Goal: Task Accomplishment & Management: Manage account settings

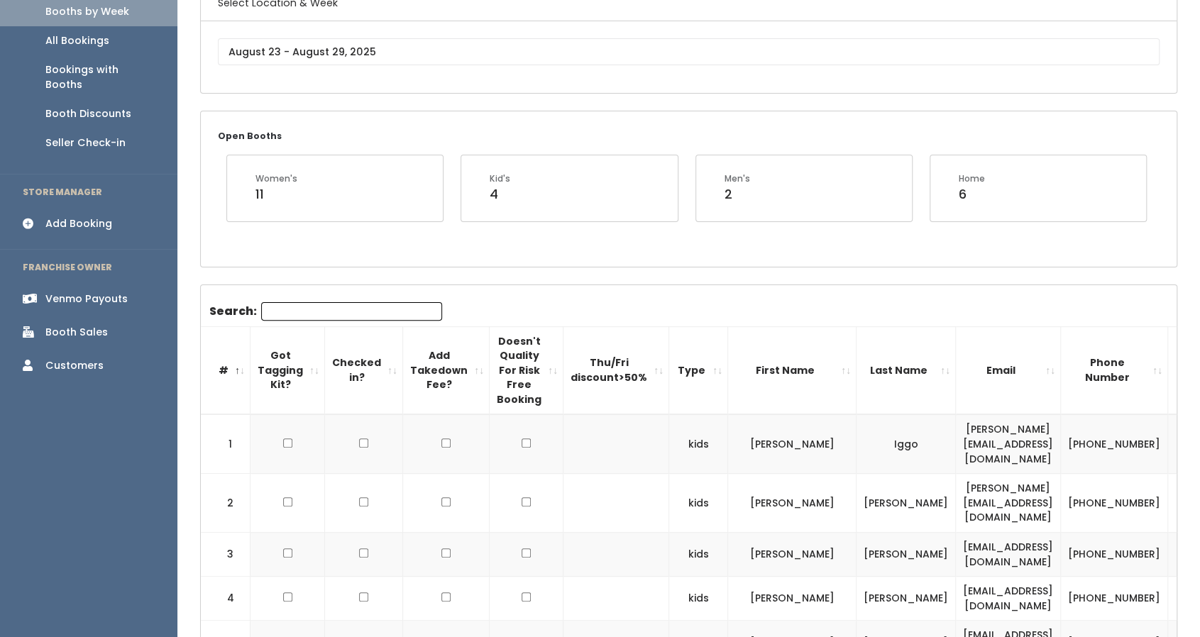
scroll to position [132, 0]
drag, startPoint x: 352, startPoint y: 296, endPoint x: 277, endPoint y: 262, distance: 82.6
click at [277, 262] on div "Open Booths Women's 11 Kid's 4 Men's 2 Home 6" at bounding box center [689, 188] width 976 height 155
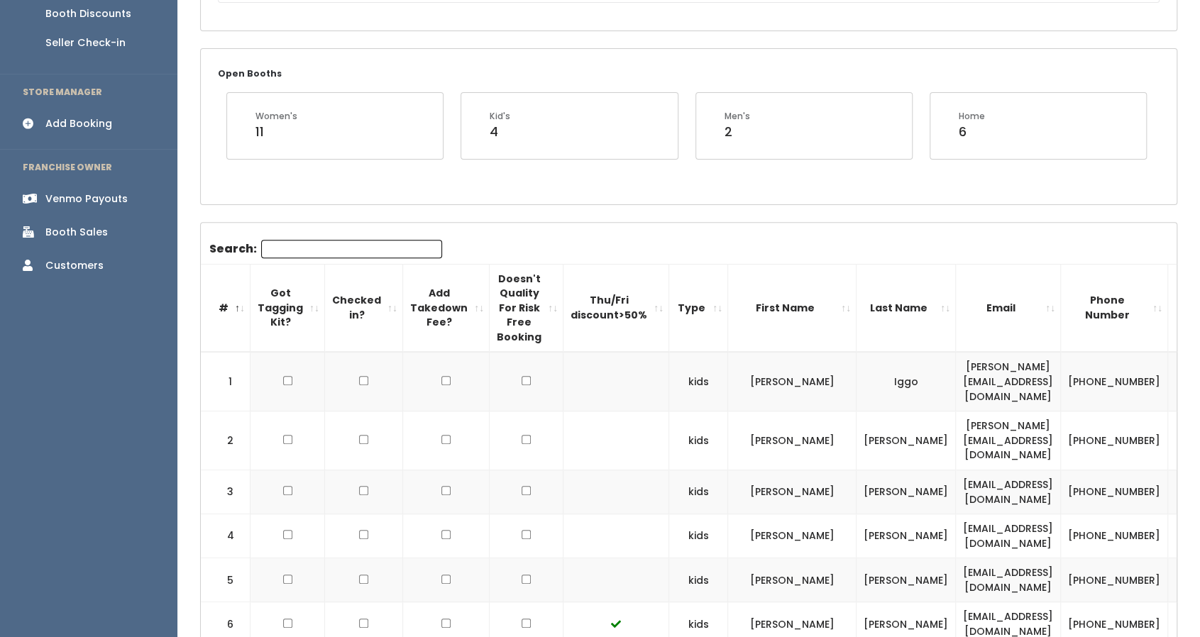
scroll to position [0, 0]
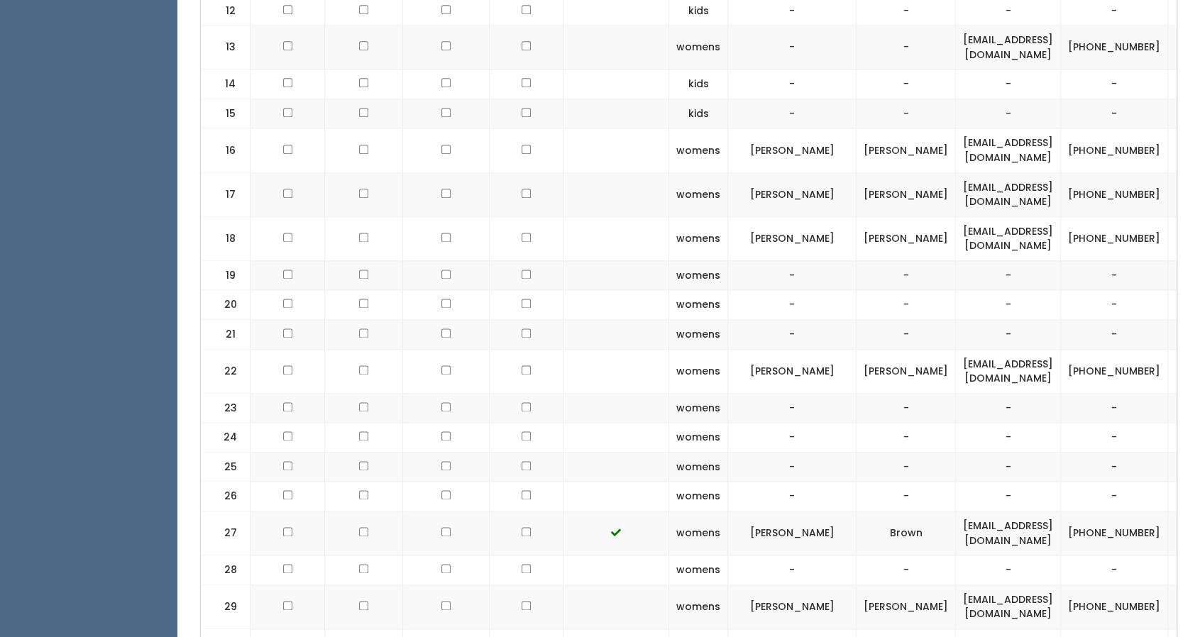
scroll to position [1131, 0]
click at [963, 217] on td "[EMAIL_ADDRESS][DOMAIN_NAME]" at bounding box center [1008, 239] width 105 height 44
click at [963, 217] on td "mistyo2003@gmail.com" at bounding box center [1008, 239] width 105 height 44
copy tr "mistyo2003@gmail.com"
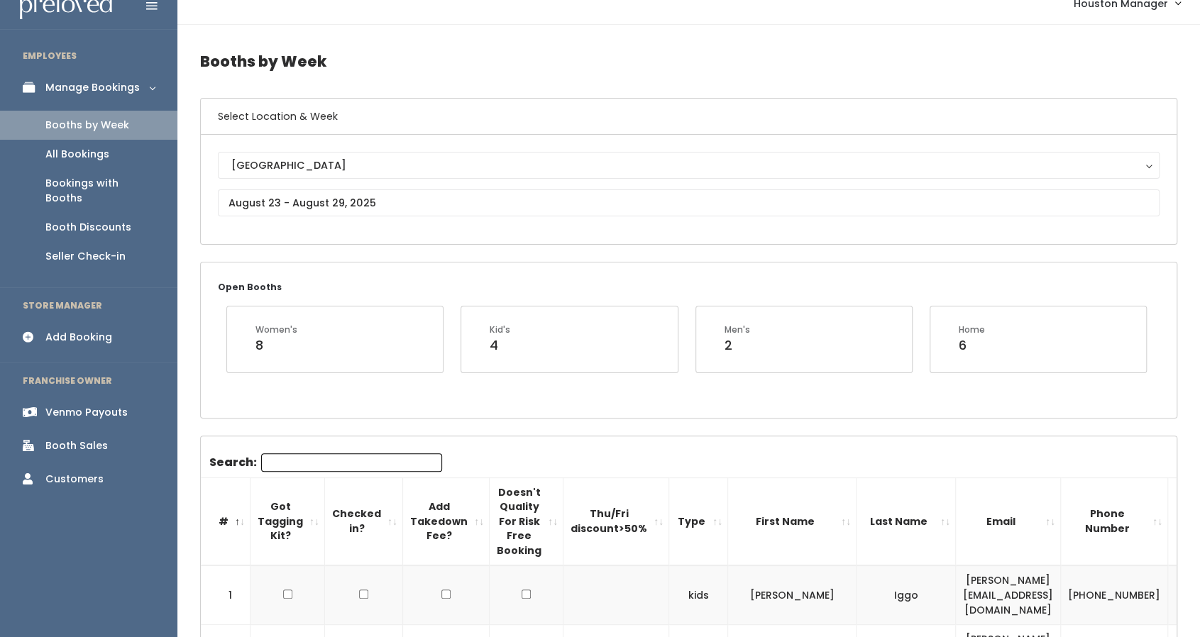
scroll to position [17, 0]
click at [93, 331] on div "Add Booking" at bounding box center [78, 338] width 67 height 15
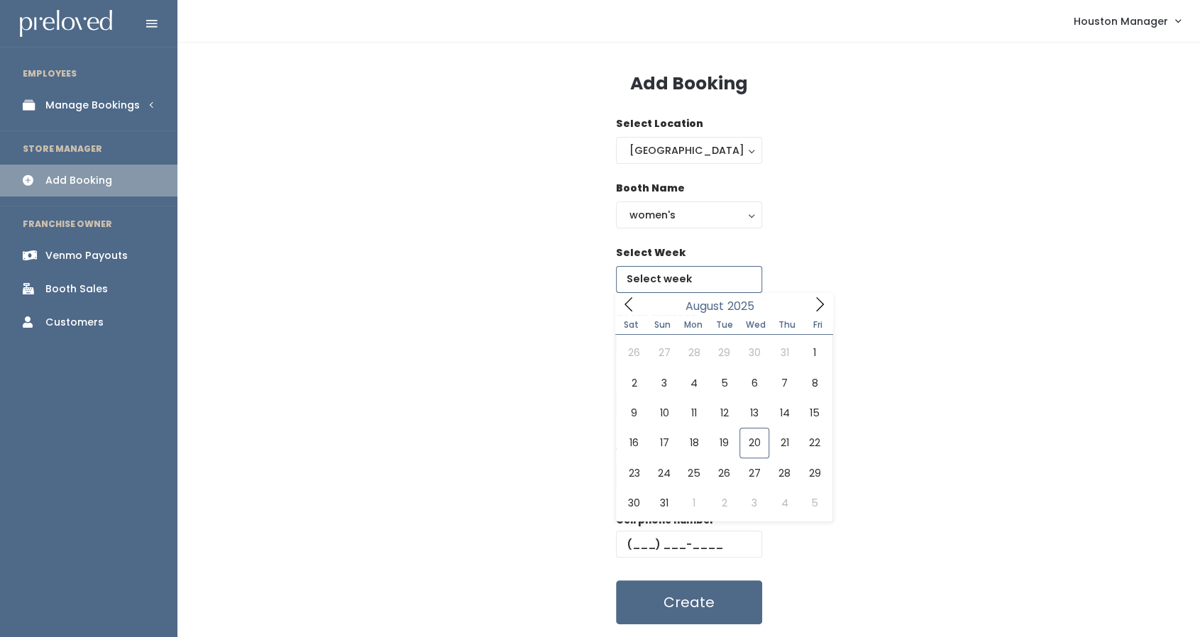
click at [678, 285] on input "text" at bounding box center [689, 279] width 146 height 27
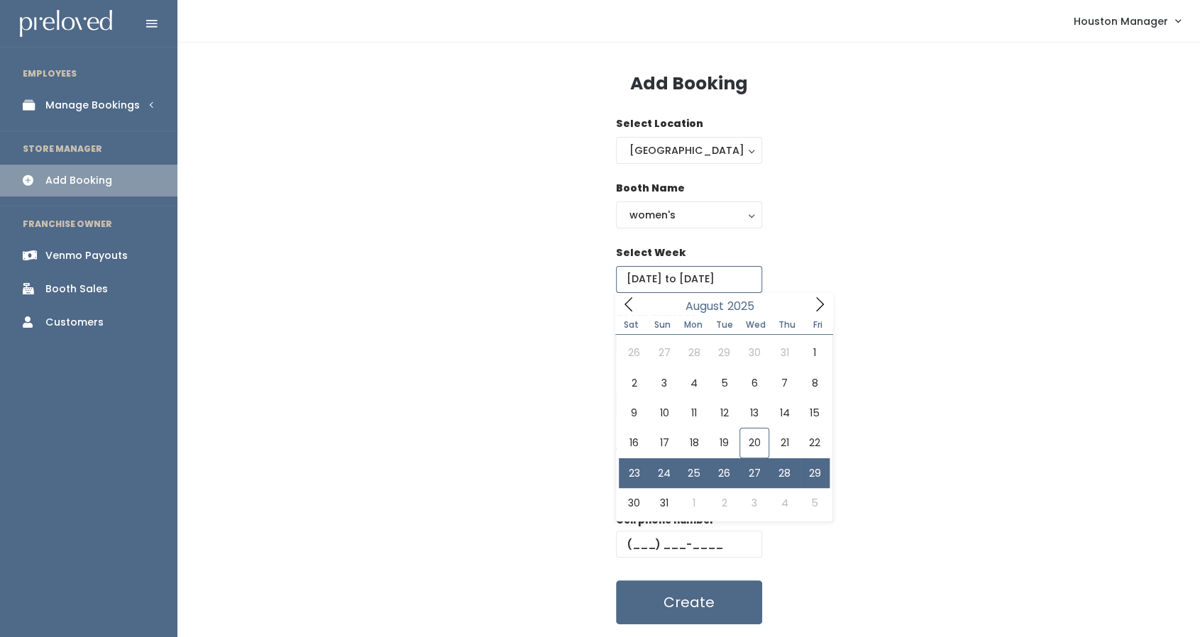
type input "[DATE] to [DATE]"
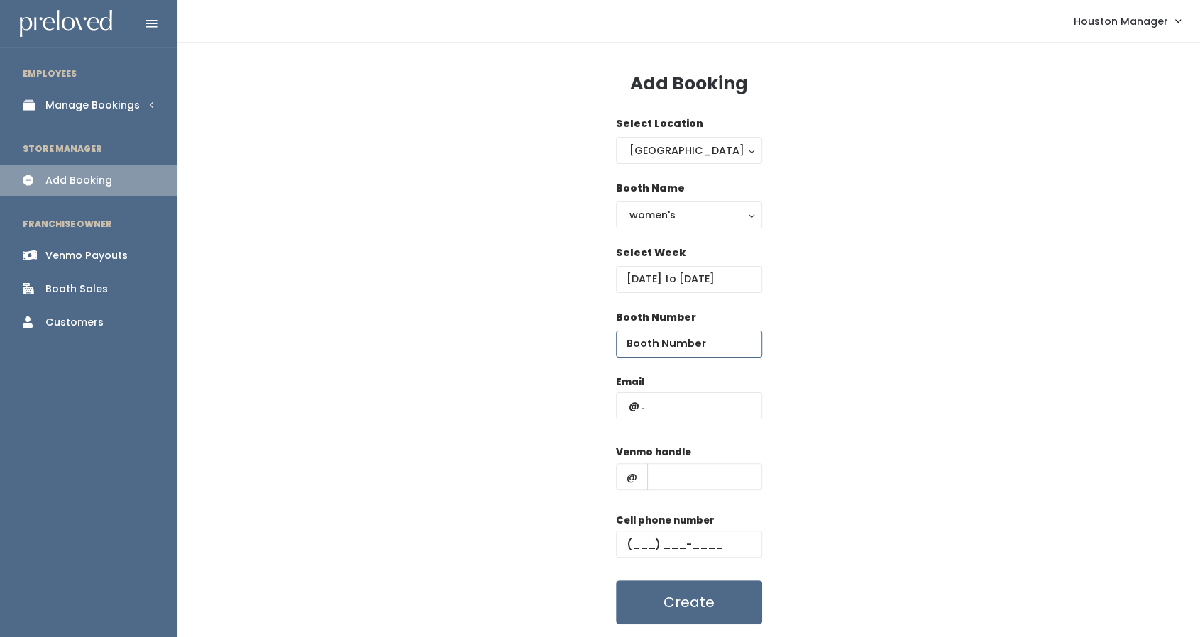
click at [710, 345] on input "number" at bounding box center [689, 344] width 146 height 27
type input "23"
click at [698, 402] on input "text" at bounding box center [689, 405] width 146 height 27
paste input "[EMAIL_ADDRESS][DOMAIN_NAME]"
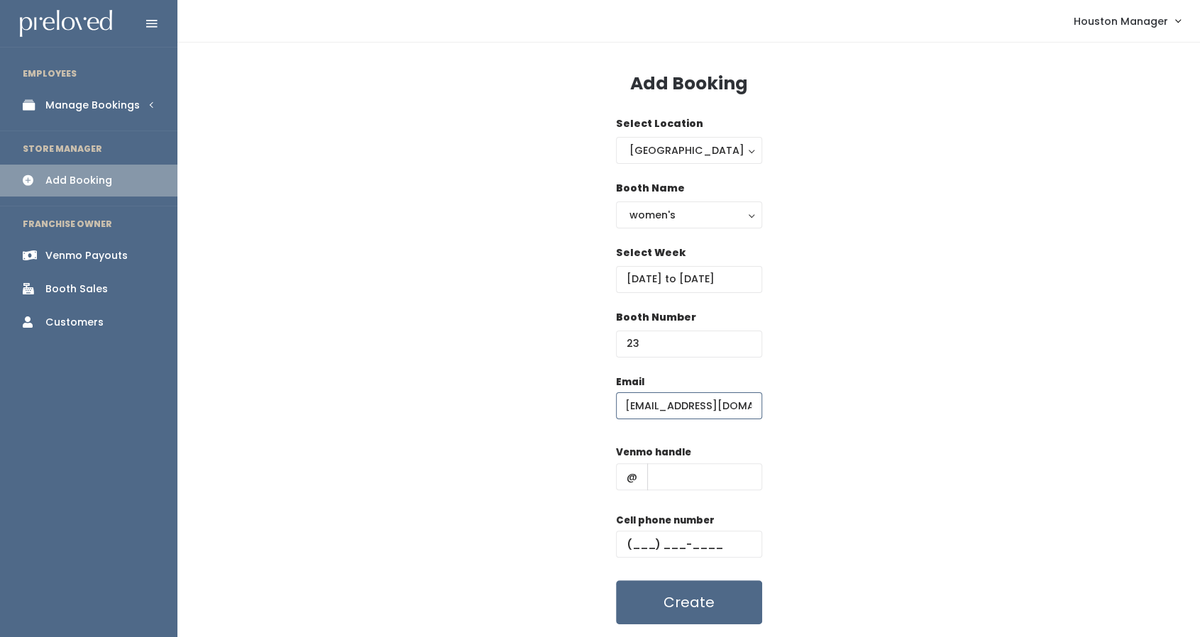
type input "[EMAIL_ADDRESS][DOMAIN_NAME]"
click at [685, 477] on input "text" at bounding box center [704, 476] width 115 height 27
type input "h"
click at [672, 546] on input "text" at bounding box center [689, 544] width 146 height 27
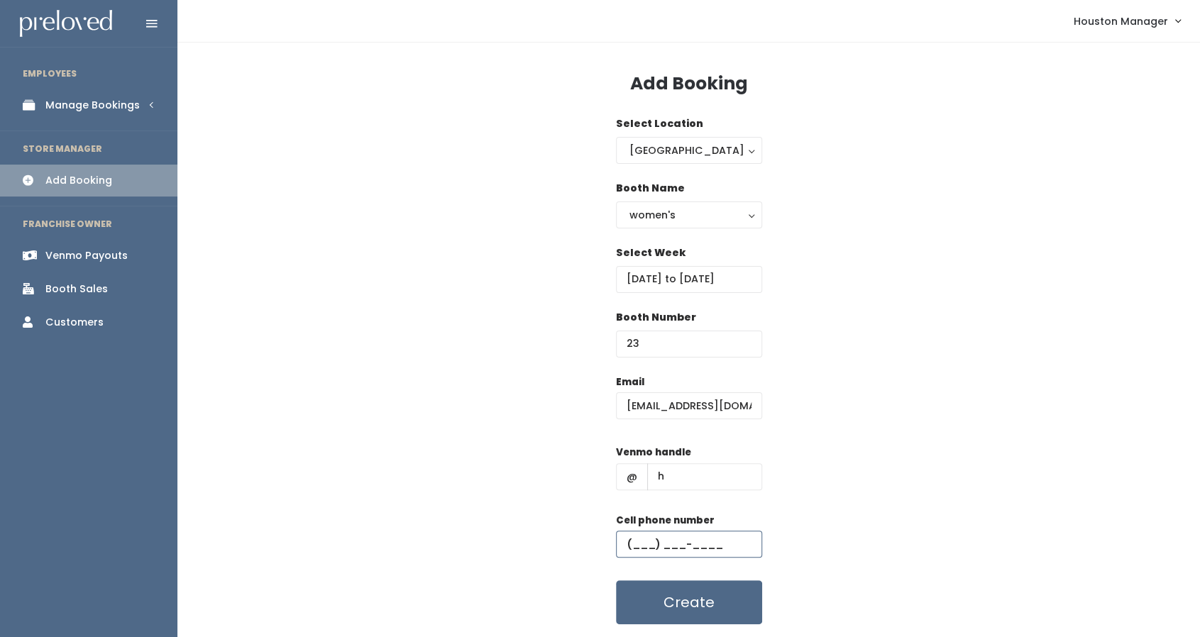
type input "[PHONE_NUMBER]"
click at [697, 603] on button "Create" at bounding box center [689, 602] width 146 height 44
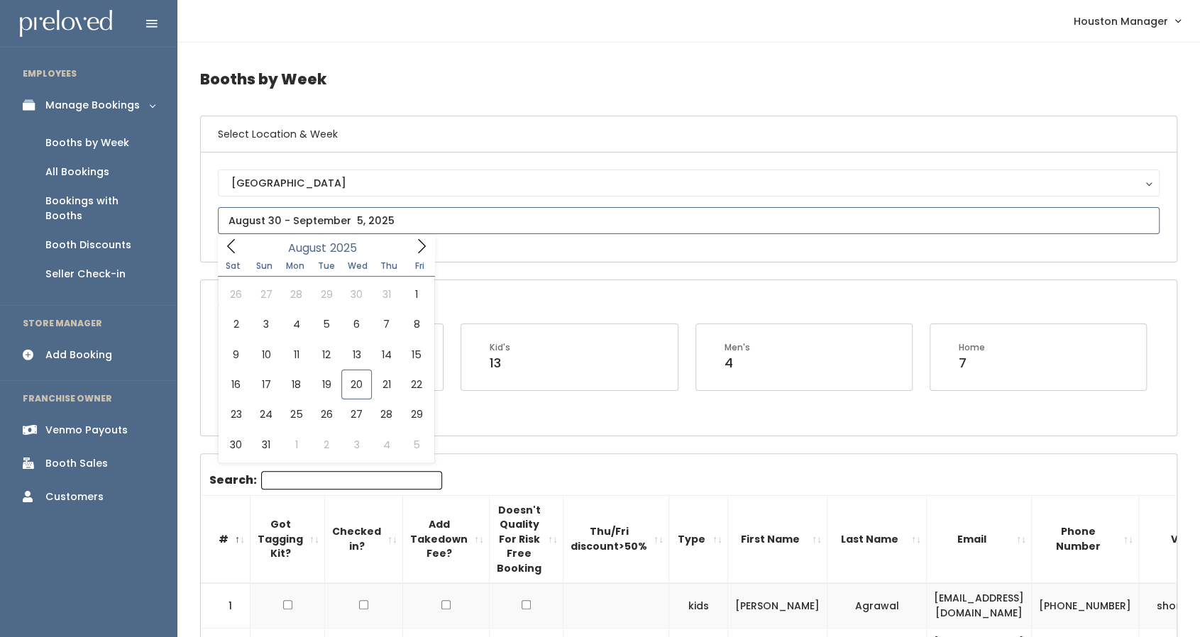
type input "[DATE] to [DATE]"
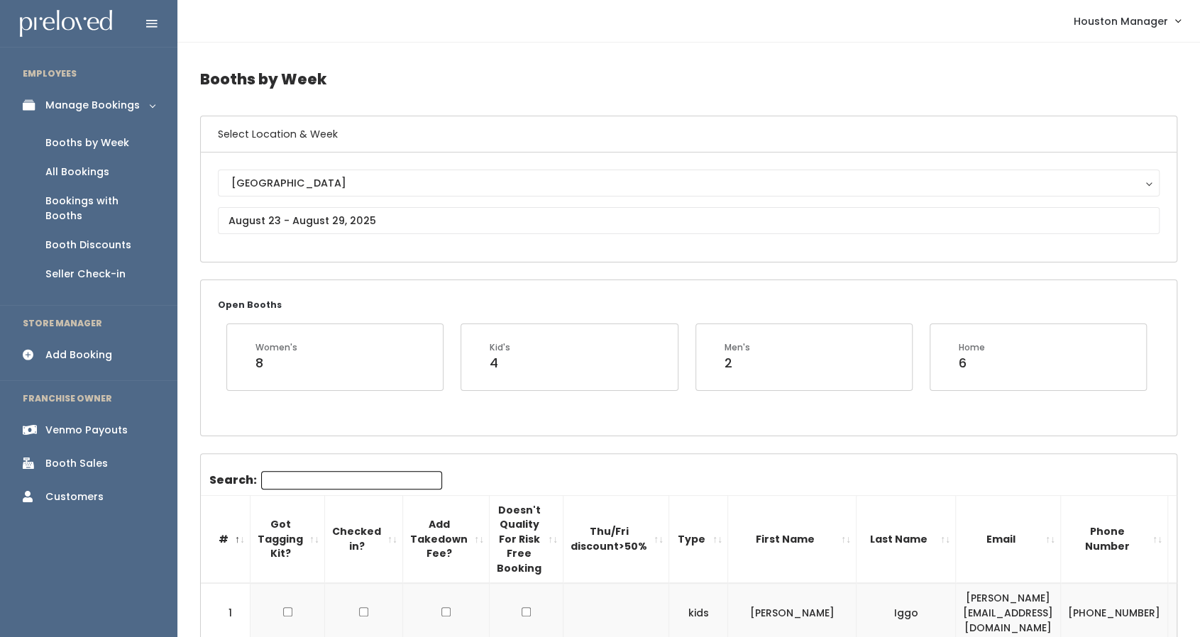
drag, startPoint x: 0, startPoint y: 0, endPoint x: 282, endPoint y: 253, distance: 379.3
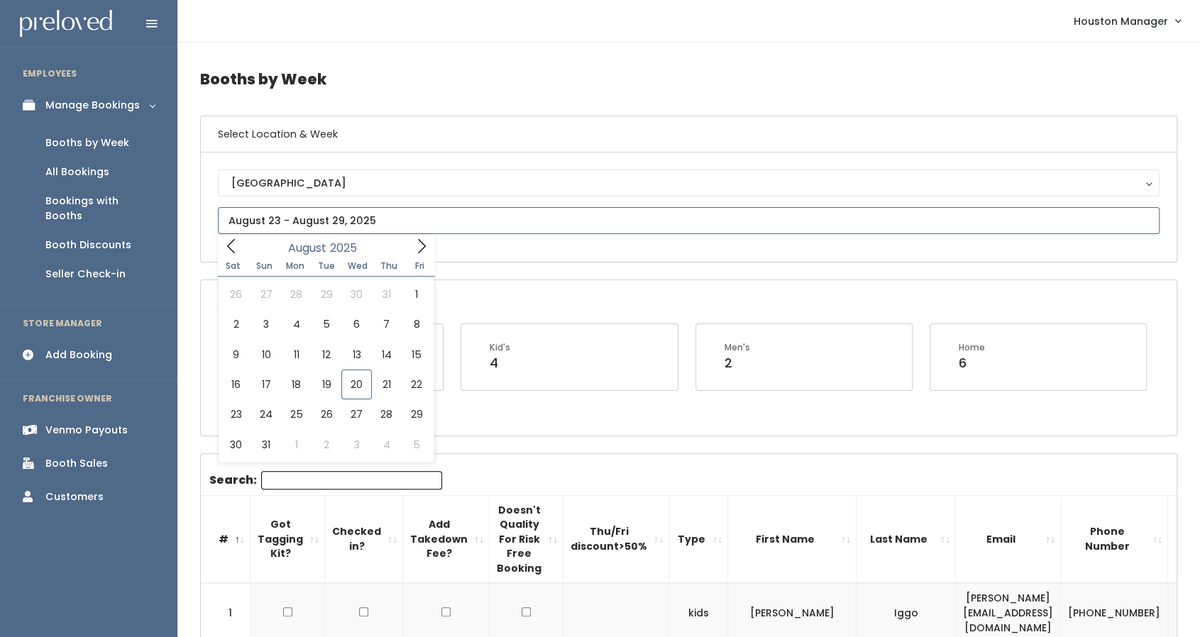
click at [321, 219] on input "text" at bounding box center [689, 220] width 942 height 27
type input "August 23 to August 29"
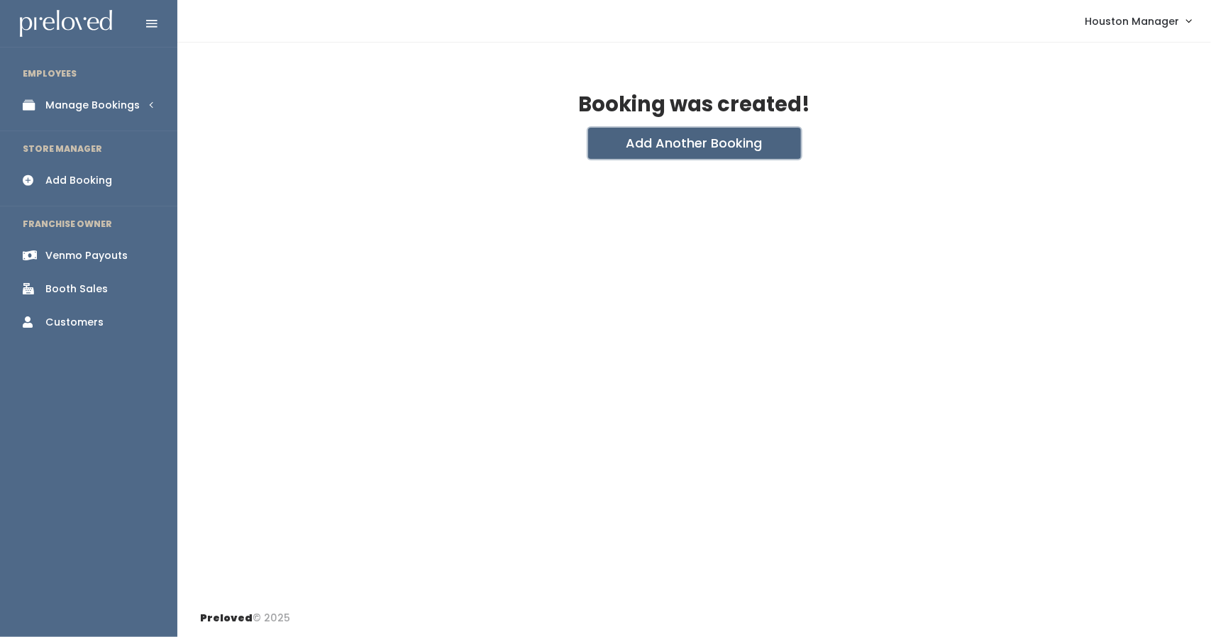
click at [648, 149] on button "Add Another Booking" at bounding box center [694, 143] width 213 height 31
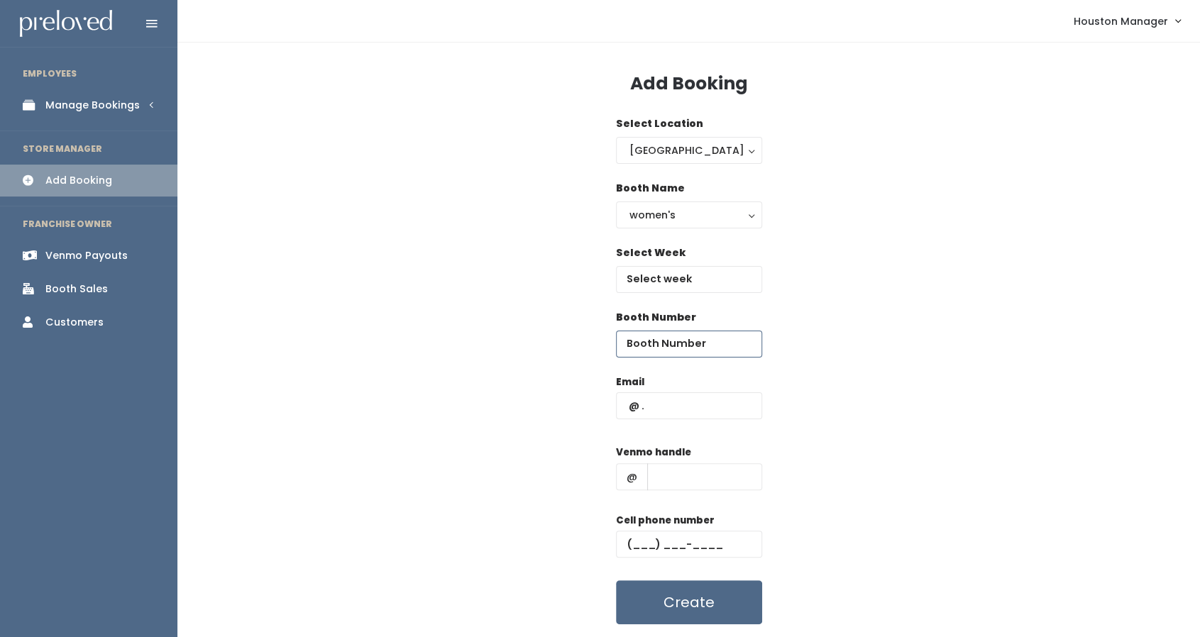
click at [695, 342] on input "number" at bounding box center [689, 344] width 146 height 27
type input "24"
click at [665, 404] on input "text" at bounding box center [689, 405] width 146 height 27
paste input "[EMAIL_ADDRESS][DOMAIN_NAME]"
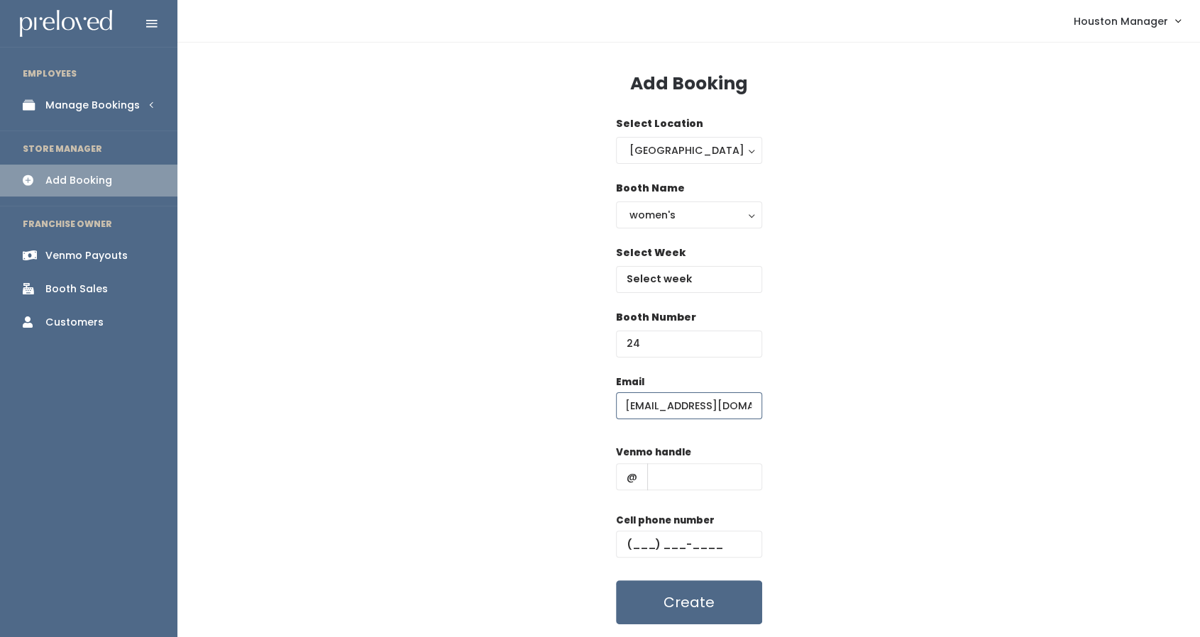
type input "[EMAIL_ADDRESS][DOMAIN_NAME]"
click at [675, 476] on input "text" at bounding box center [704, 476] width 115 height 27
type input "h"
click at [758, 402] on input "[EMAIL_ADDRESS][DOMAIN_NAME]" at bounding box center [689, 405] width 146 height 27
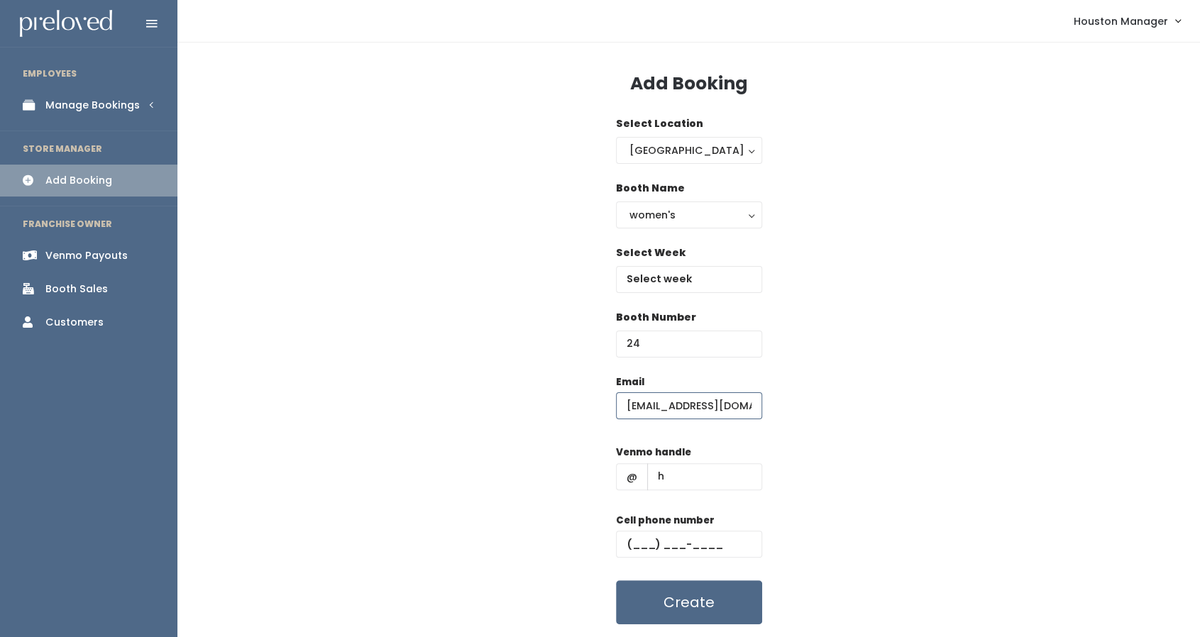
click at [756, 402] on input "[EMAIL_ADDRESS][DOMAIN_NAME]" at bounding box center [689, 405] width 146 height 27
click at [748, 407] on input "[EMAIL_ADDRESS][DOMAIN_NAME]" at bounding box center [689, 405] width 146 height 27
type input "[EMAIL_ADDRESS][DOMAIN_NAME]"
click at [680, 547] on input "text" at bounding box center [689, 544] width 146 height 27
type input "[PHONE_NUMBER]"
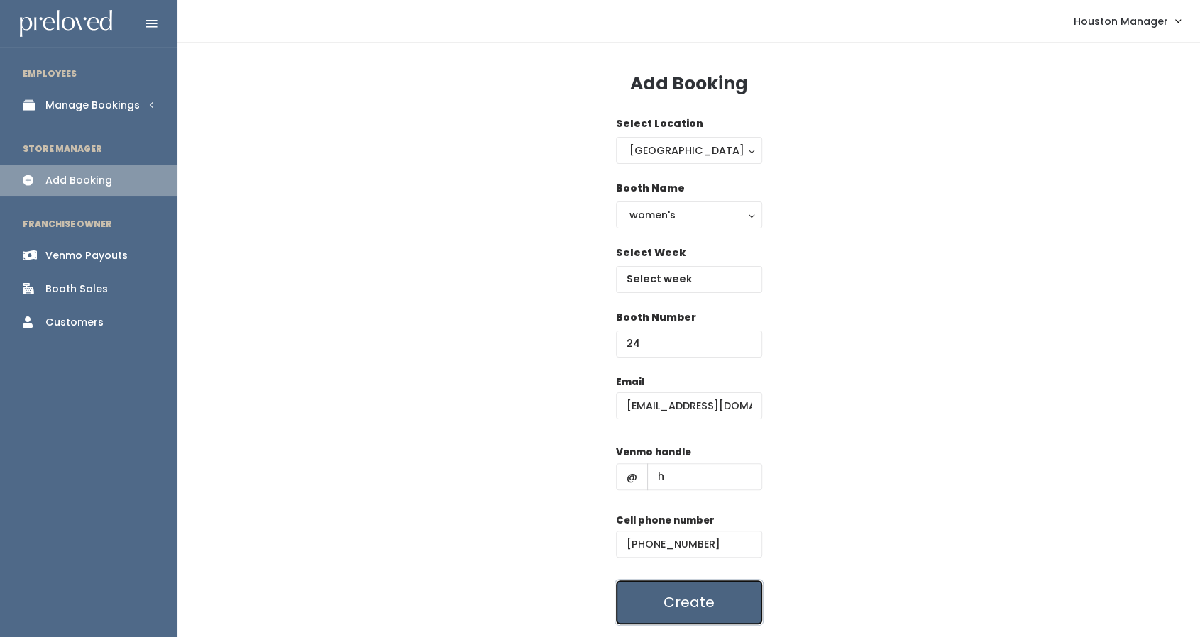
click at [690, 612] on button "Create" at bounding box center [689, 602] width 146 height 44
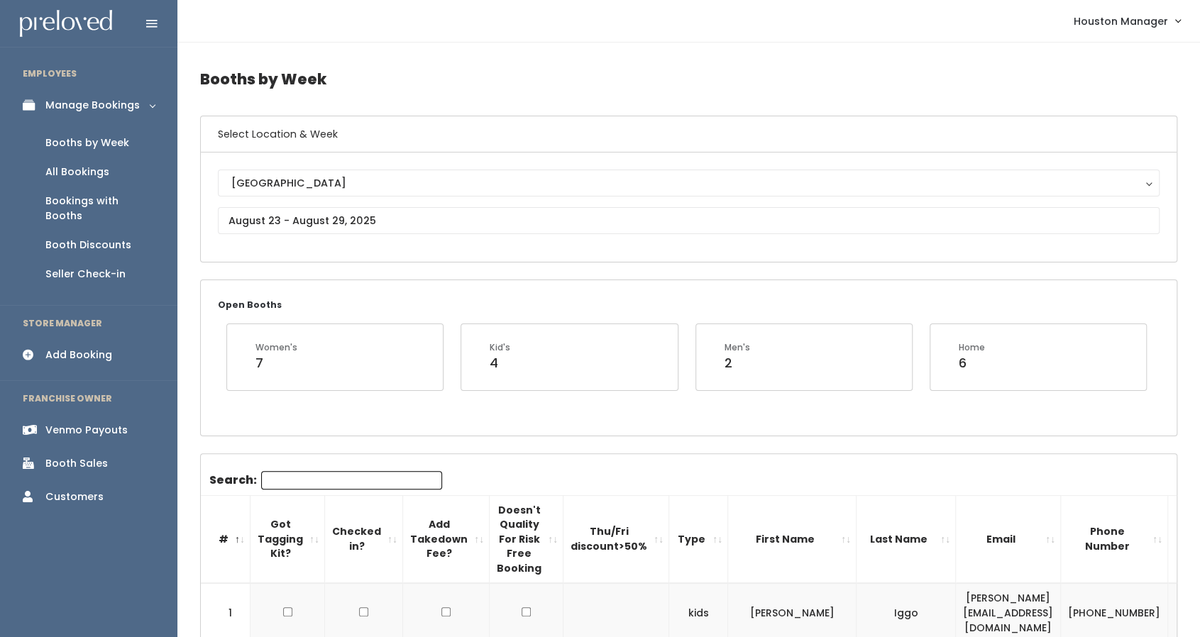
click at [95, 348] on div "Add Booking" at bounding box center [78, 355] width 67 height 15
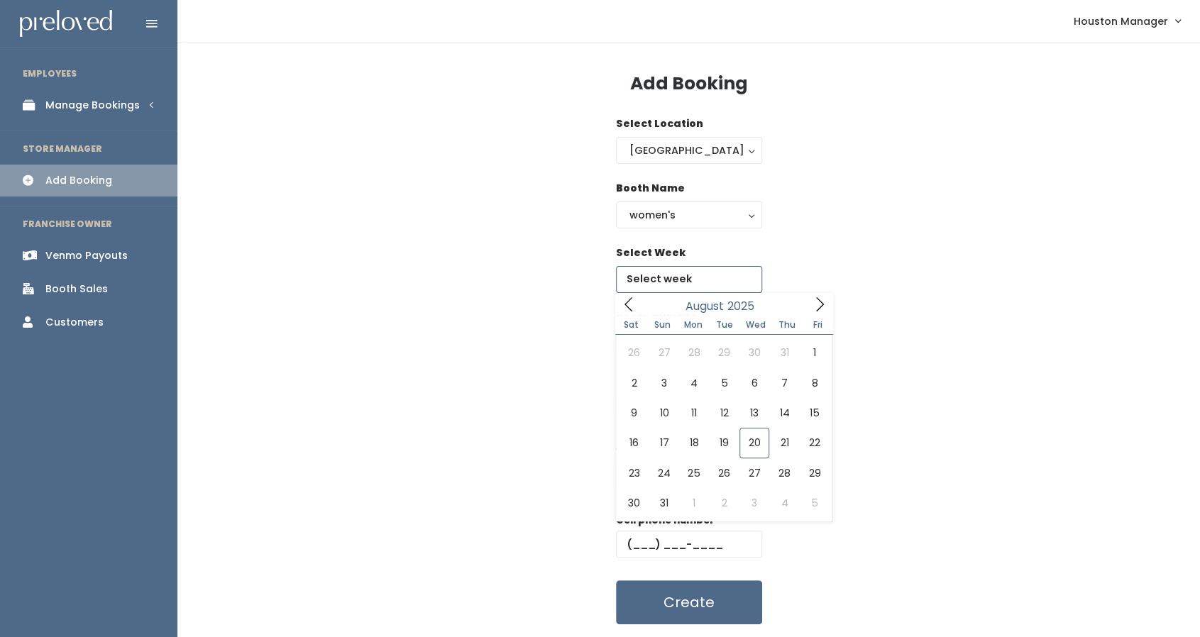
click at [663, 289] on input "text" at bounding box center [689, 279] width 146 height 27
type input "August 23 to August 29"
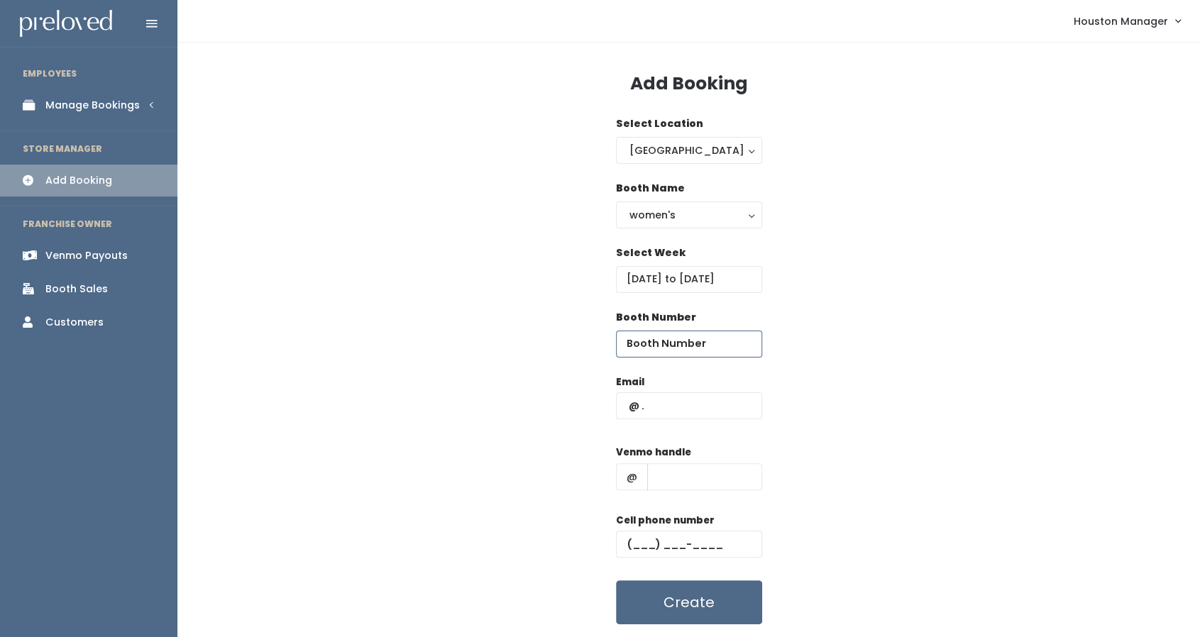
click at [662, 338] on input "number" at bounding box center [689, 344] width 146 height 27
type input "24"
click at [686, 411] on input "text" at bounding box center [689, 405] width 146 height 27
paste input "mistyo2003@gmail.com"
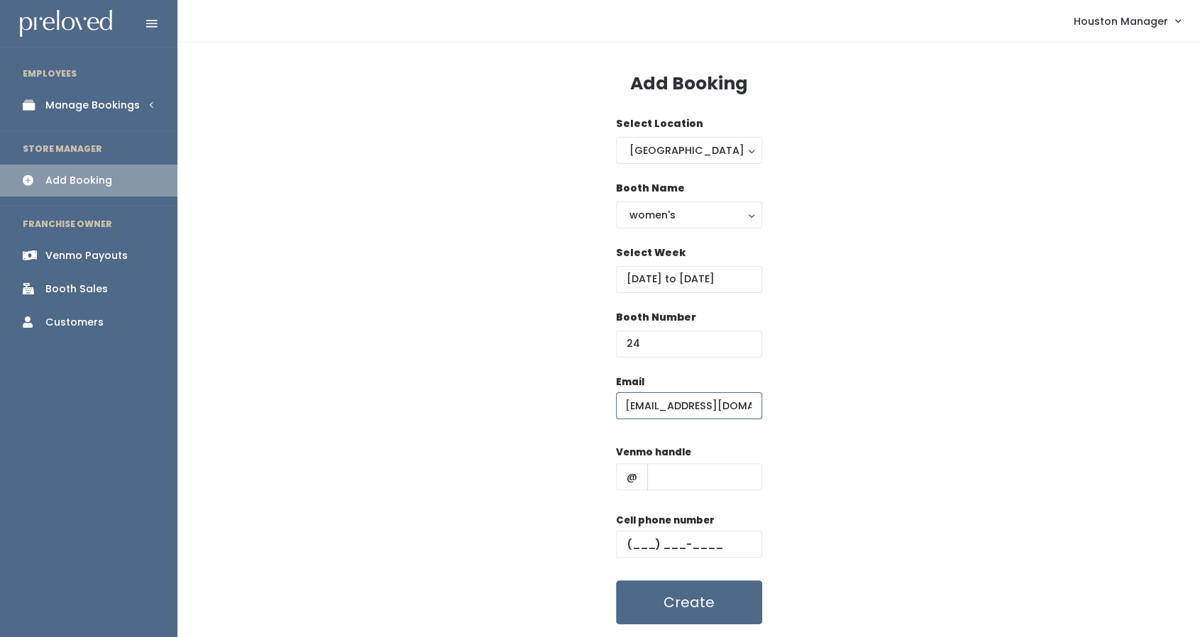
type input "mistyo2003@gmail.com"
click at [658, 480] on input "text" at bounding box center [704, 476] width 115 height 27
type input "k"
click at [634, 549] on input "text" at bounding box center [689, 544] width 146 height 27
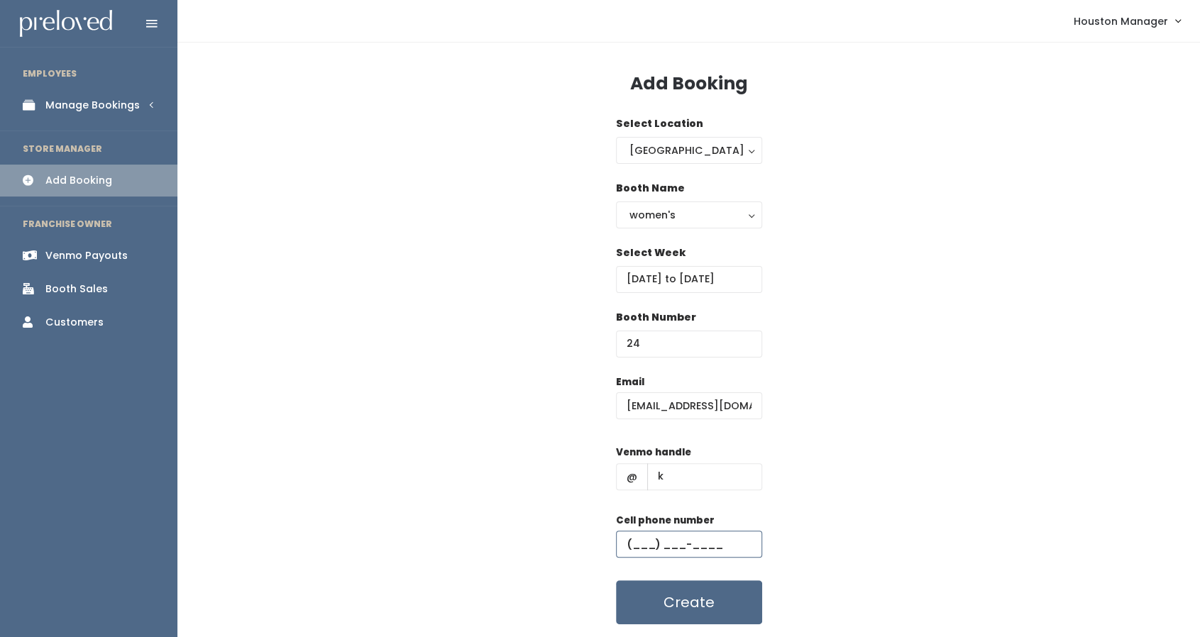
type input "[PHONE_NUMBER]"
click at [682, 602] on button "Create" at bounding box center [689, 602] width 146 height 44
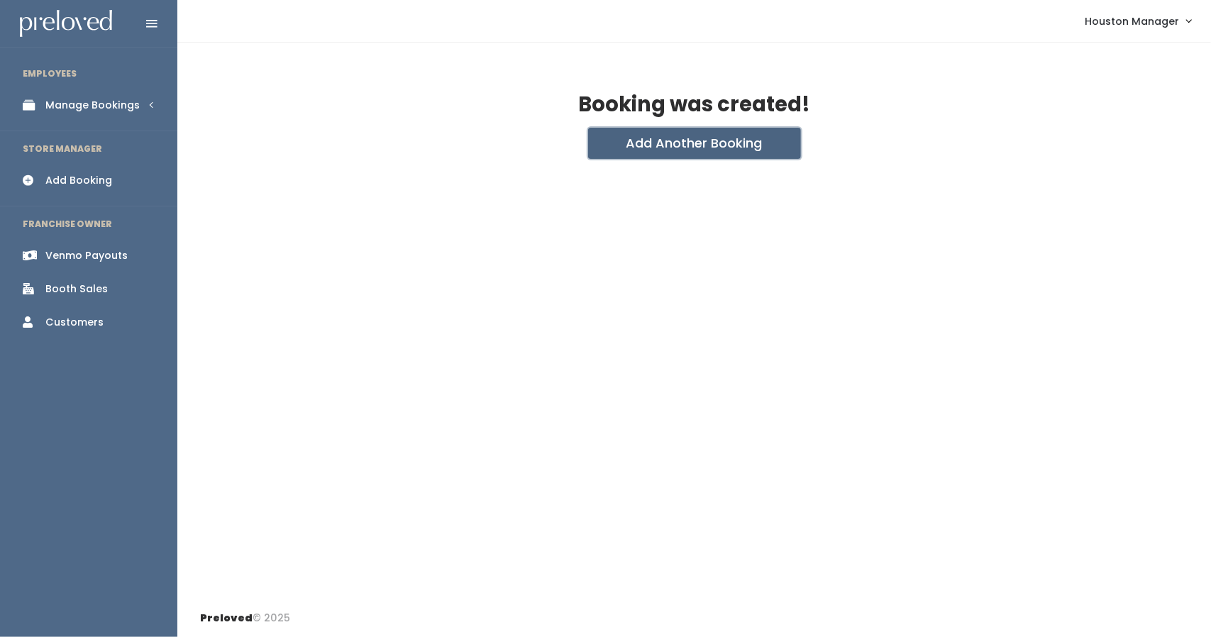
click at [639, 139] on button "Add Another Booking" at bounding box center [694, 143] width 213 height 31
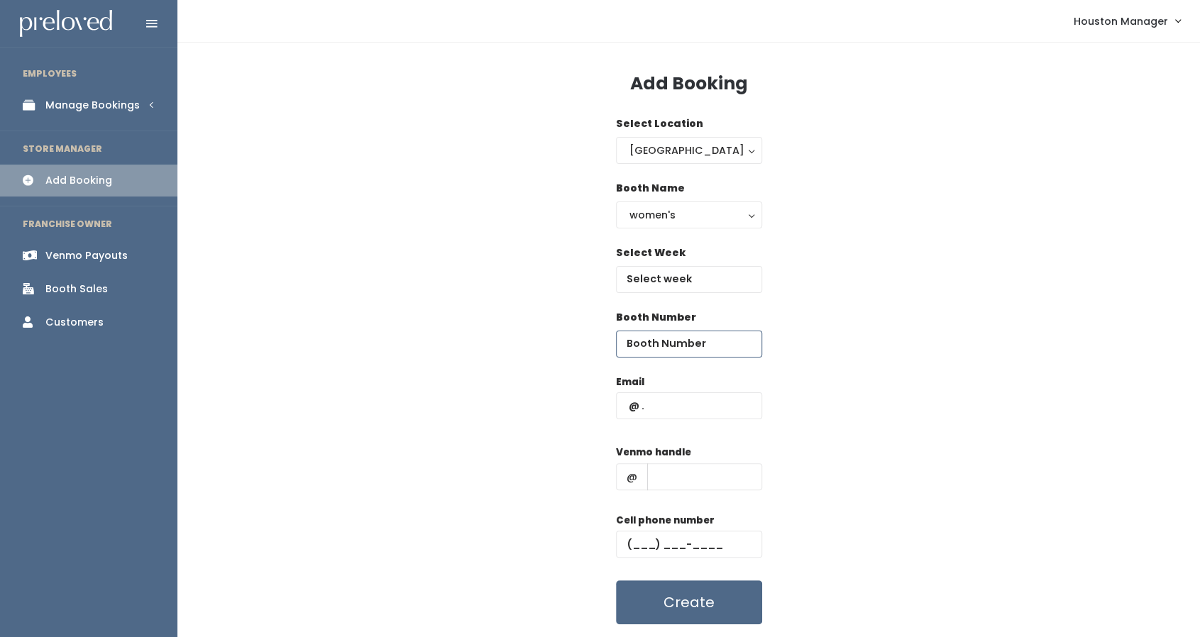
click at [669, 342] on input "number" at bounding box center [689, 344] width 146 height 27
click at [666, 285] on input "text" at bounding box center [689, 279] width 146 height 27
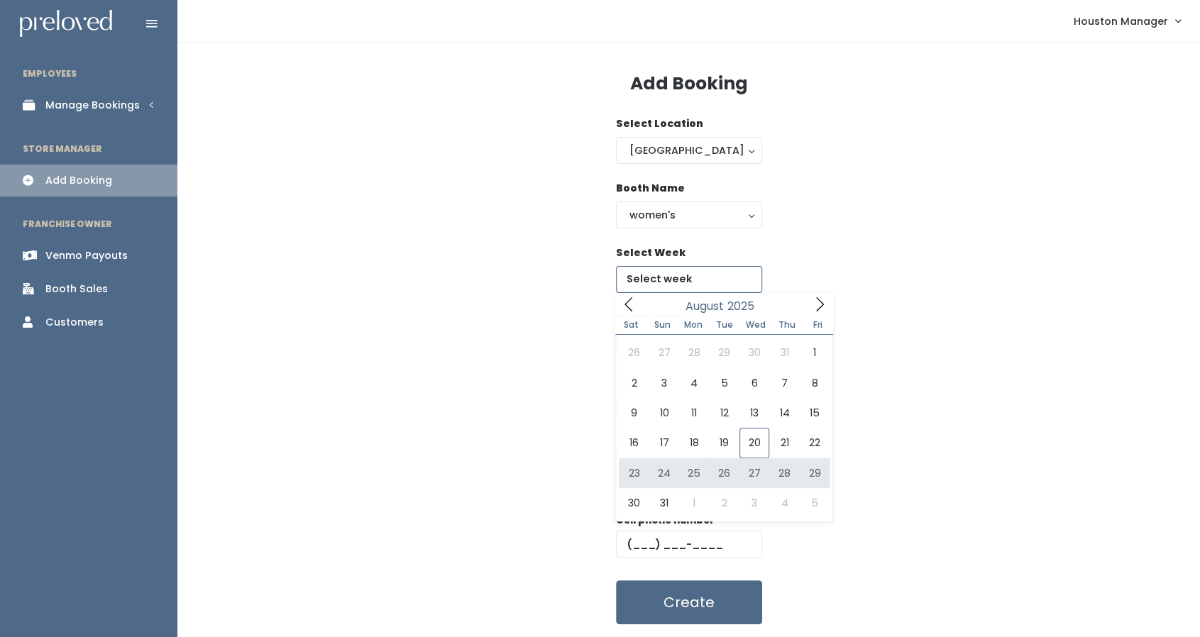
type input "August 23 to August 29"
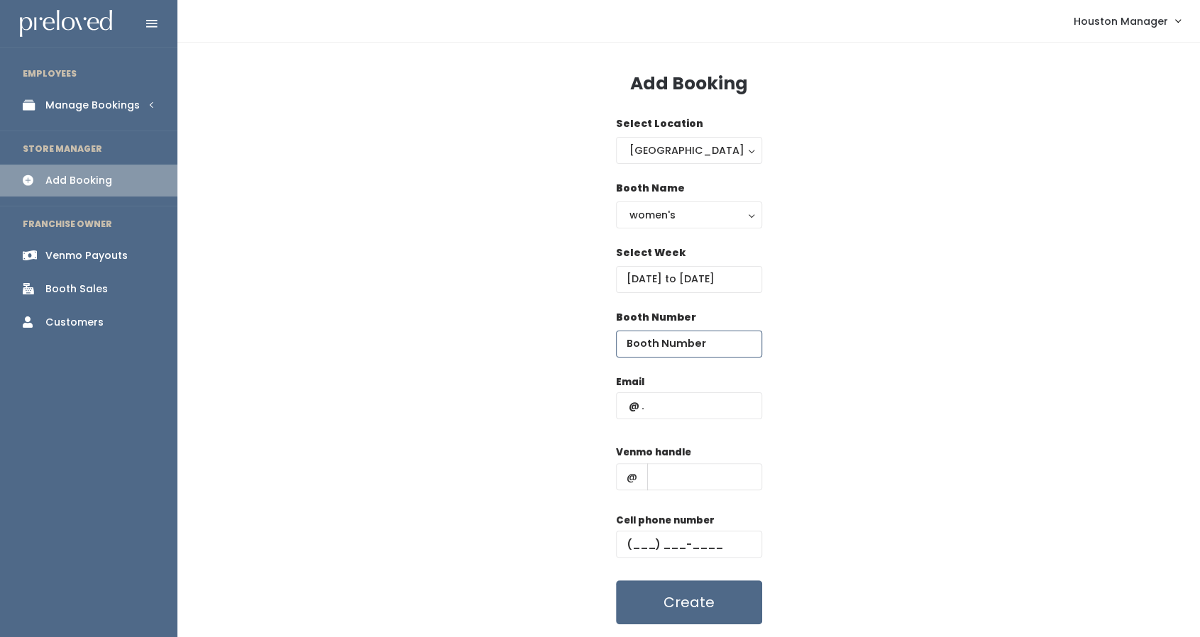
click at [691, 344] on input "number" at bounding box center [689, 344] width 146 height 27
type input "25"
click at [690, 403] on input "text" at bounding box center [689, 405] width 146 height 27
paste input "[EMAIL_ADDRESS][DOMAIN_NAME]"
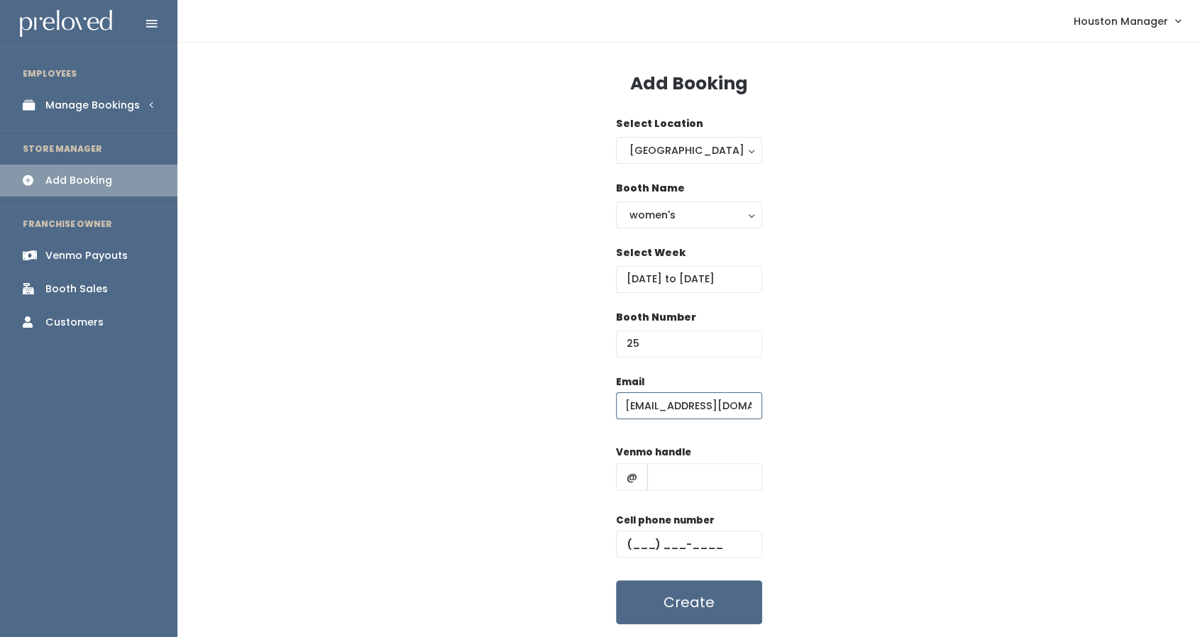
type input "[EMAIL_ADDRESS][DOMAIN_NAME]"
click at [665, 474] on input "text" at bounding box center [704, 476] width 115 height 27
type input "h"
click at [692, 540] on input "text" at bounding box center [689, 544] width 146 height 27
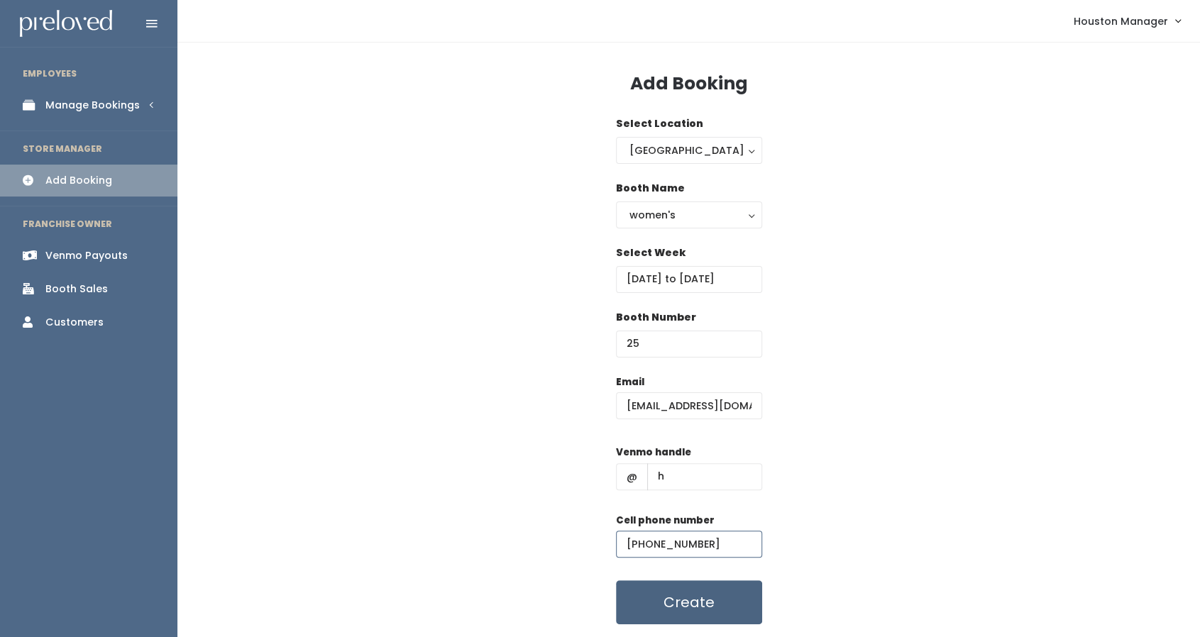
type input "[PHONE_NUMBER]"
click at [680, 605] on button "Create" at bounding box center [689, 602] width 146 height 44
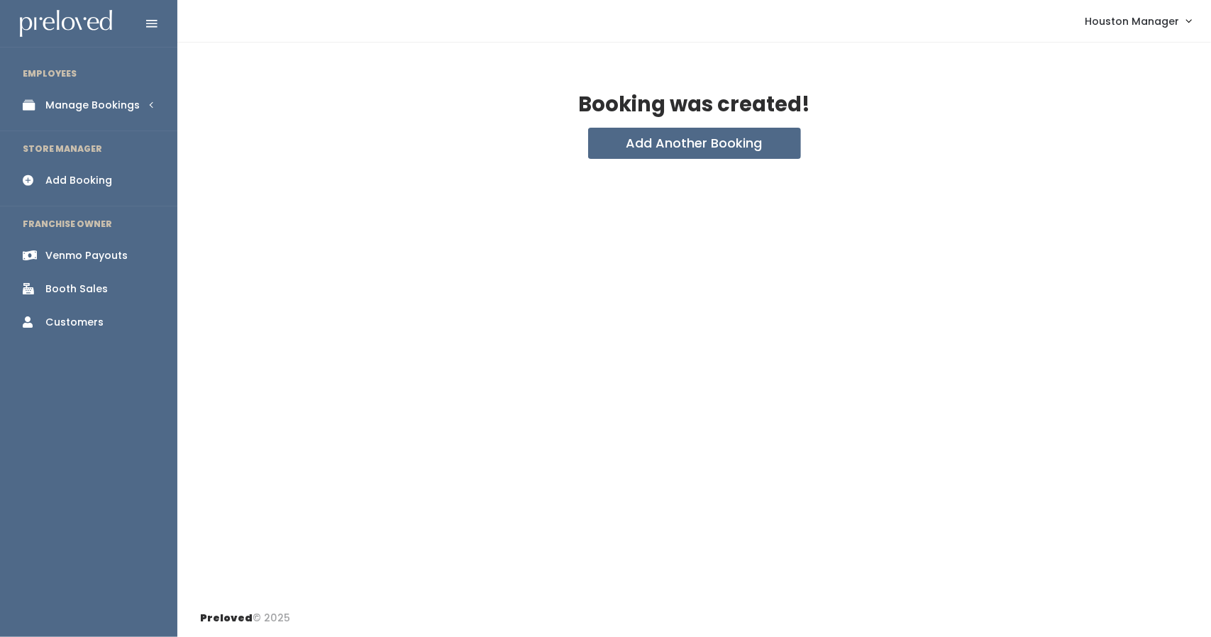
click at [104, 126] on ul "EMPLOYEES Manage Bookings Booths by Week All Bookings Bookings with Booths Boot…" at bounding box center [88, 346] width 177 height 581
click at [89, 86] on li "EMPLOYEES" at bounding box center [88, 74] width 177 height 30
click at [89, 98] on div "Manage Bookings" at bounding box center [92, 105] width 94 height 15
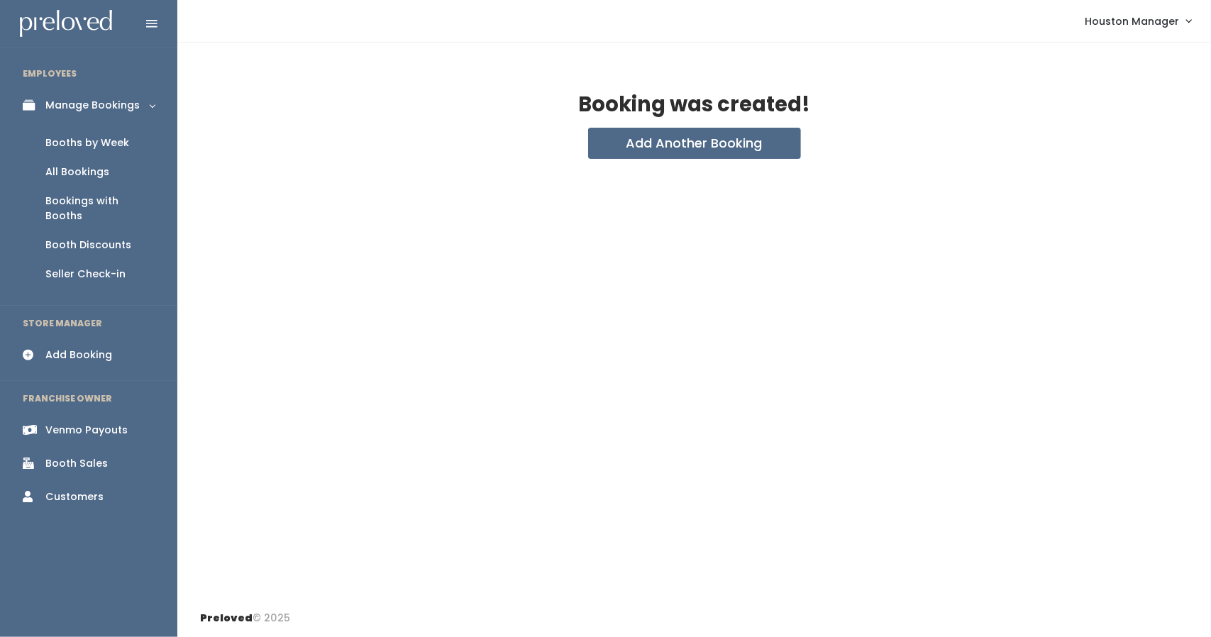
click at [88, 145] on div "Booths by Week" at bounding box center [87, 143] width 84 height 15
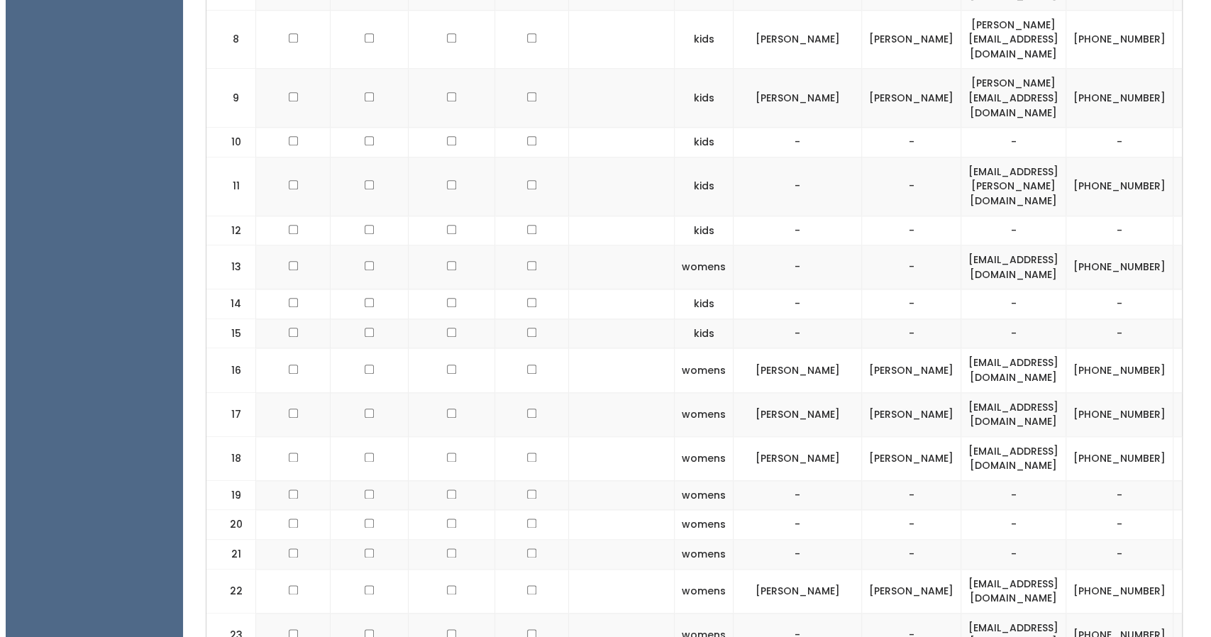
scroll to position [0, 81]
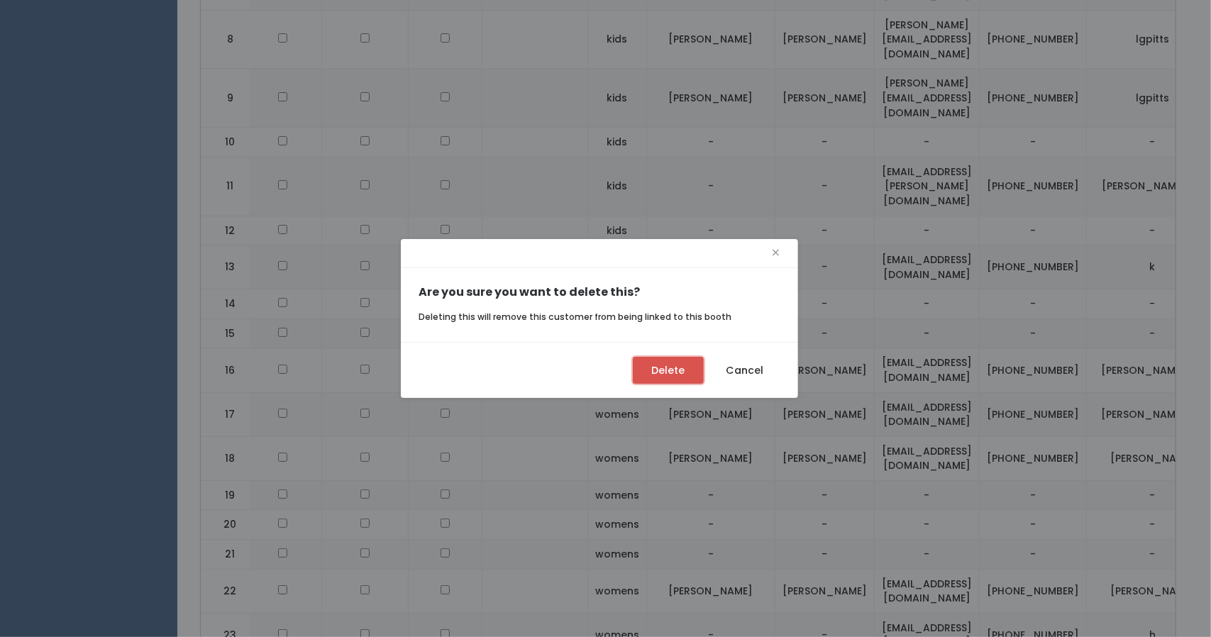
click at [652, 381] on button "Delete" at bounding box center [668, 370] width 71 height 27
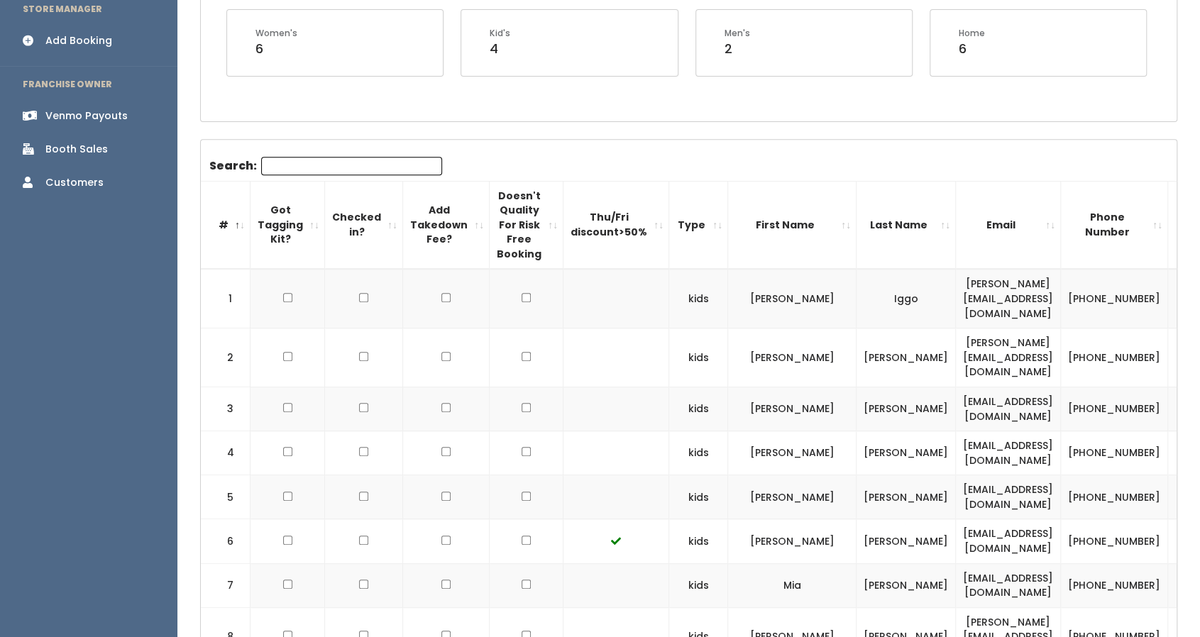
scroll to position [99, 0]
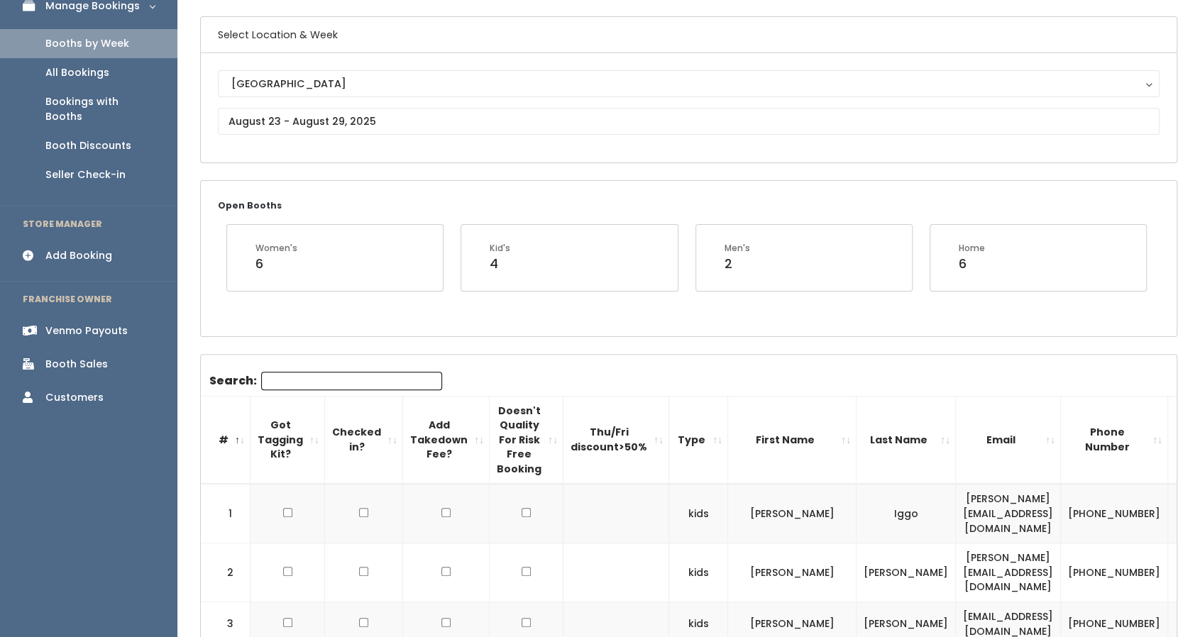
click at [301, 379] on input "Search:" at bounding box center [351, 381] width 181 height 18
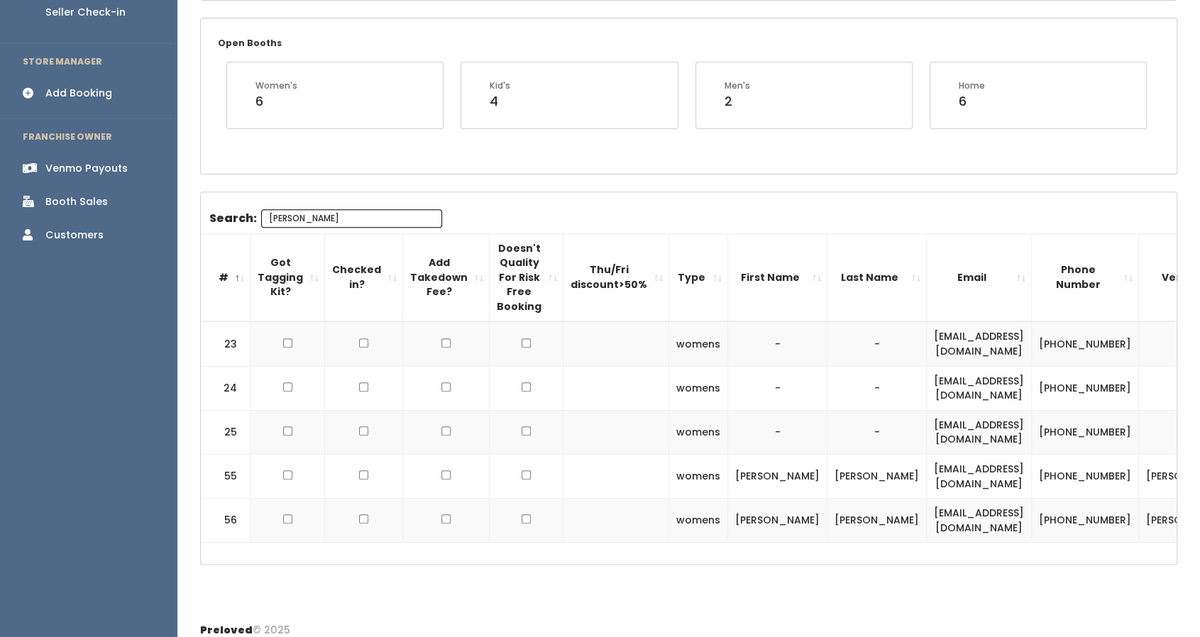
scroll to position [270, 0]
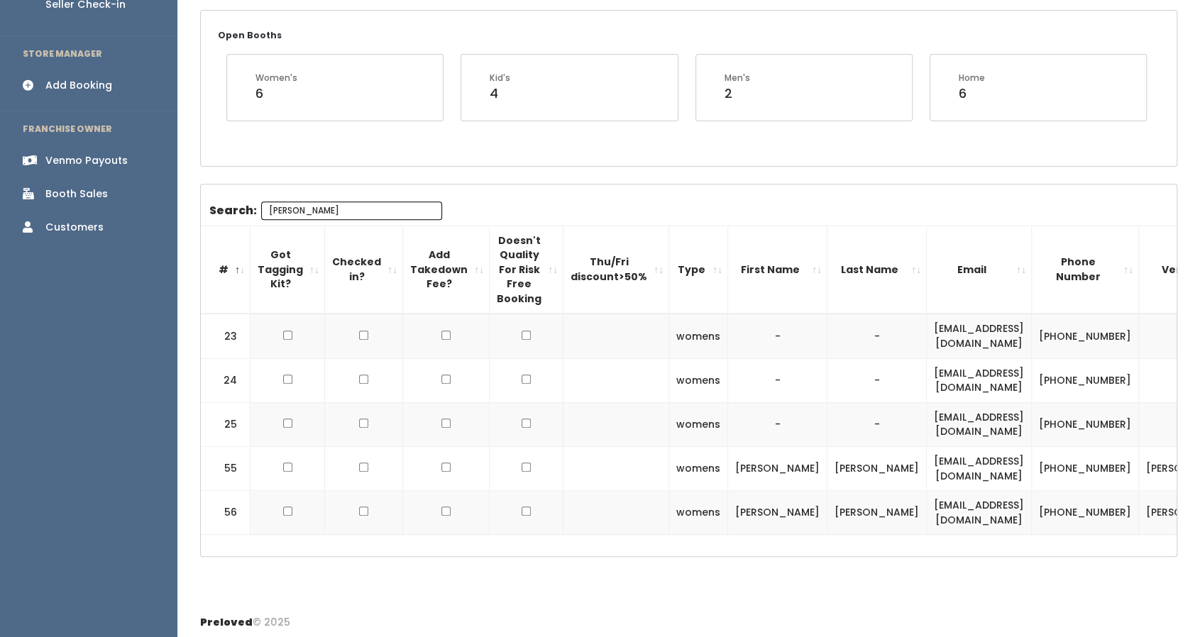
type input "[PERSON_NAME]"
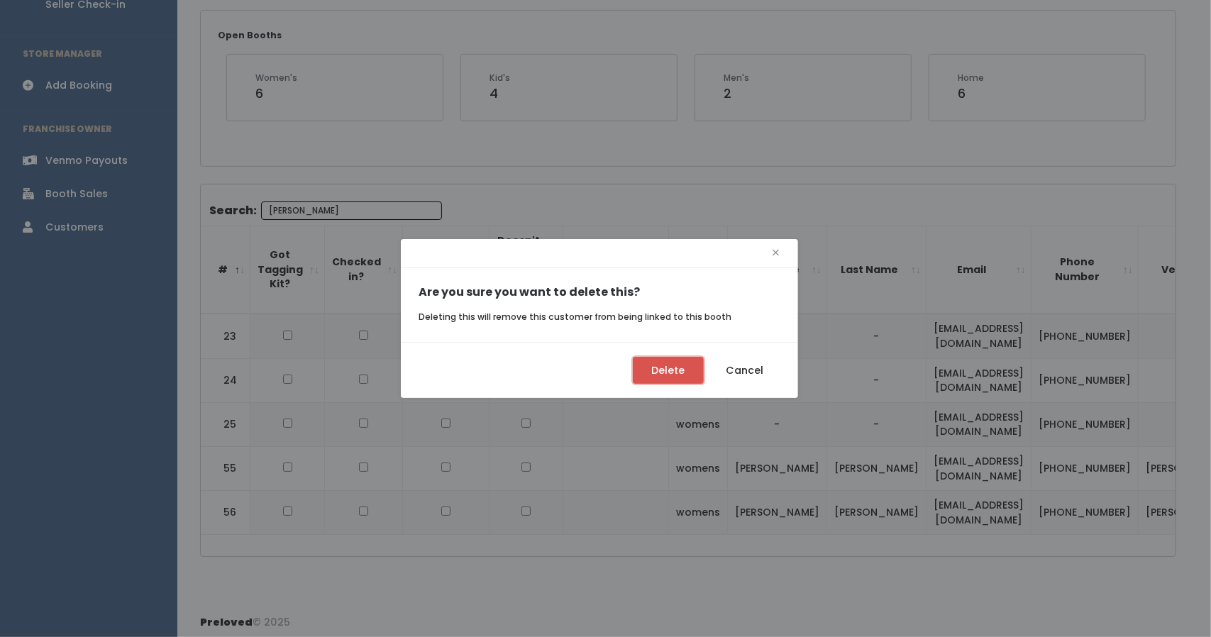
click at [683, 373] on button "Delete" at bounding box center [668, 370] width 71 height 27
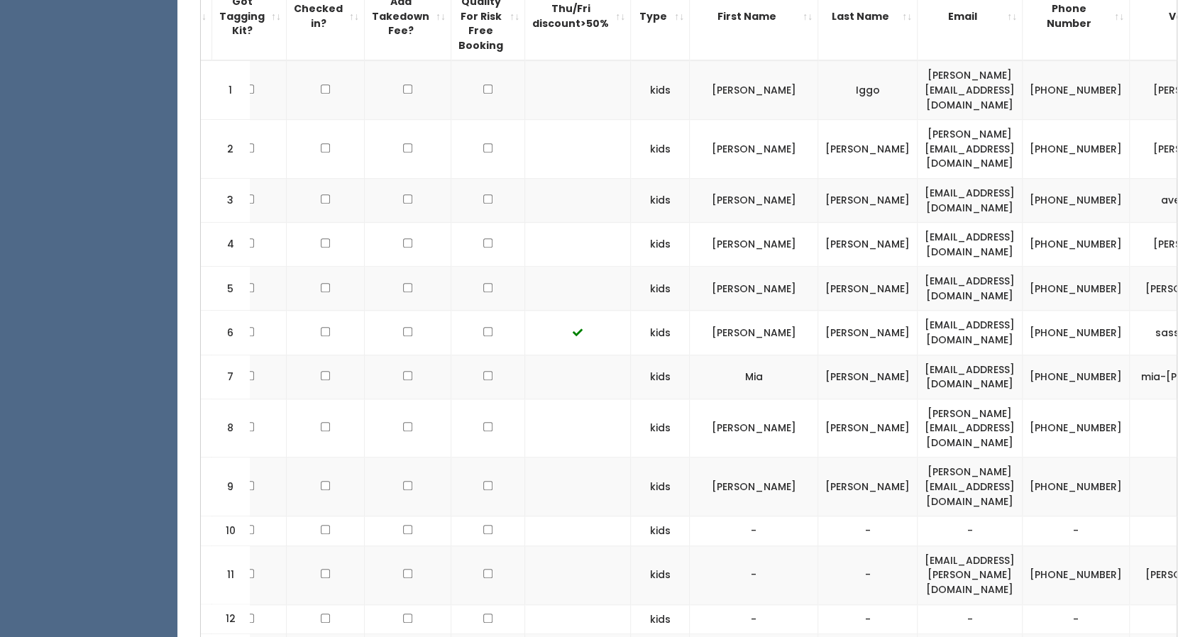
scroll to position [419, 0]
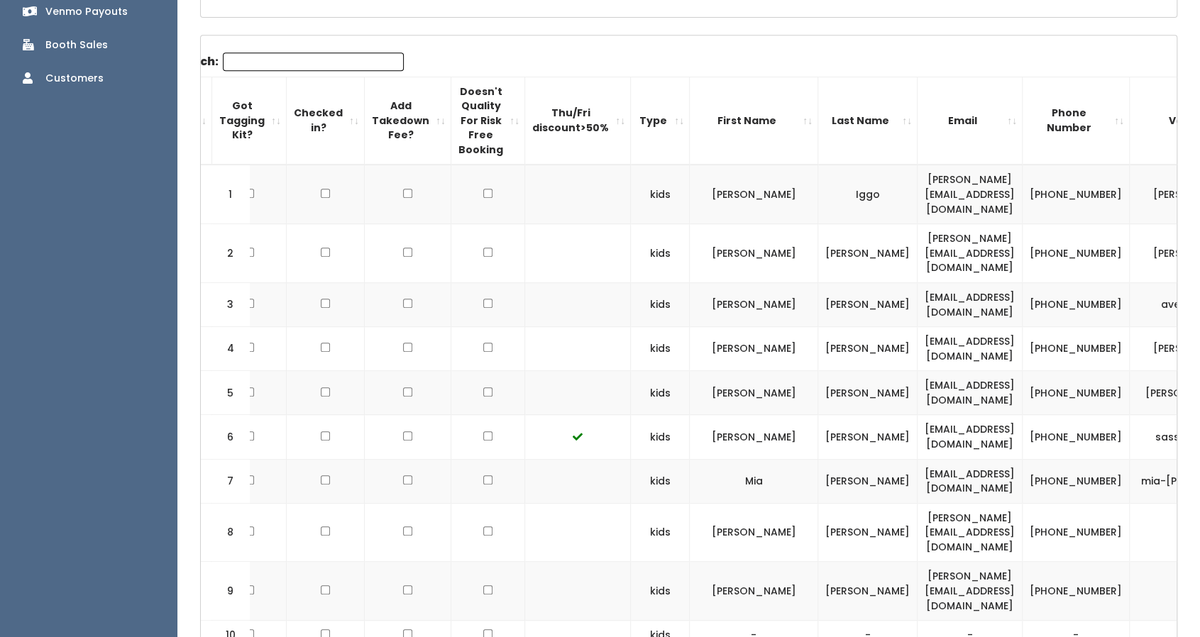
click at [298, 60] on input "Search:" at bounding box center [313, 62] width 181 height 18
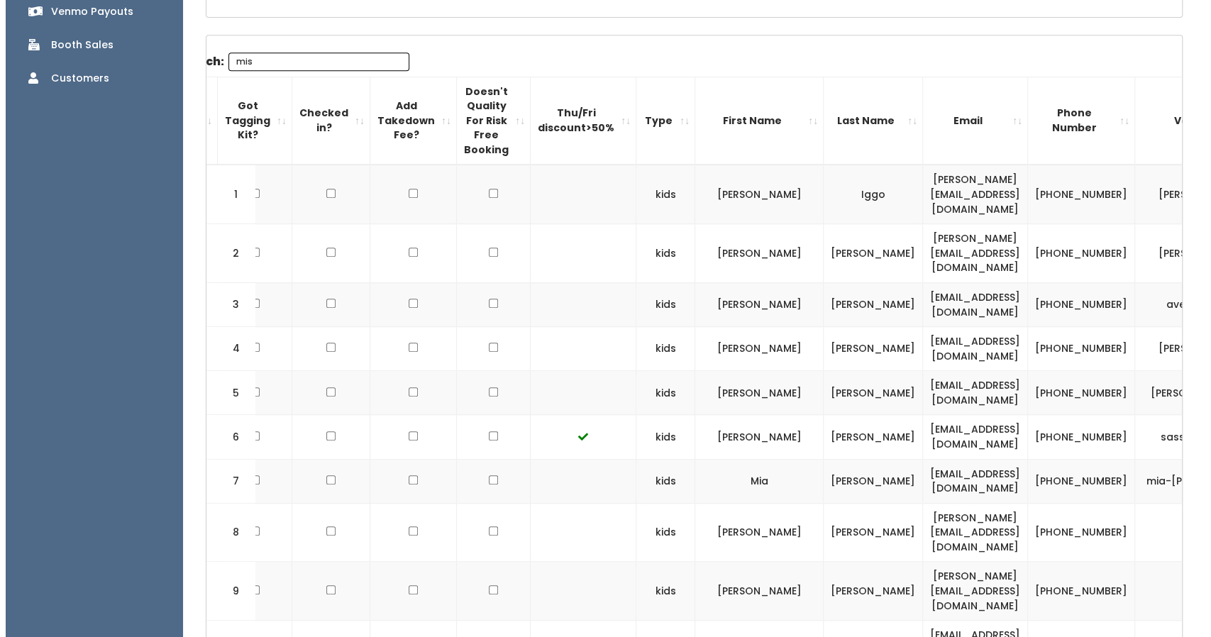
scroll to position [226, 0]
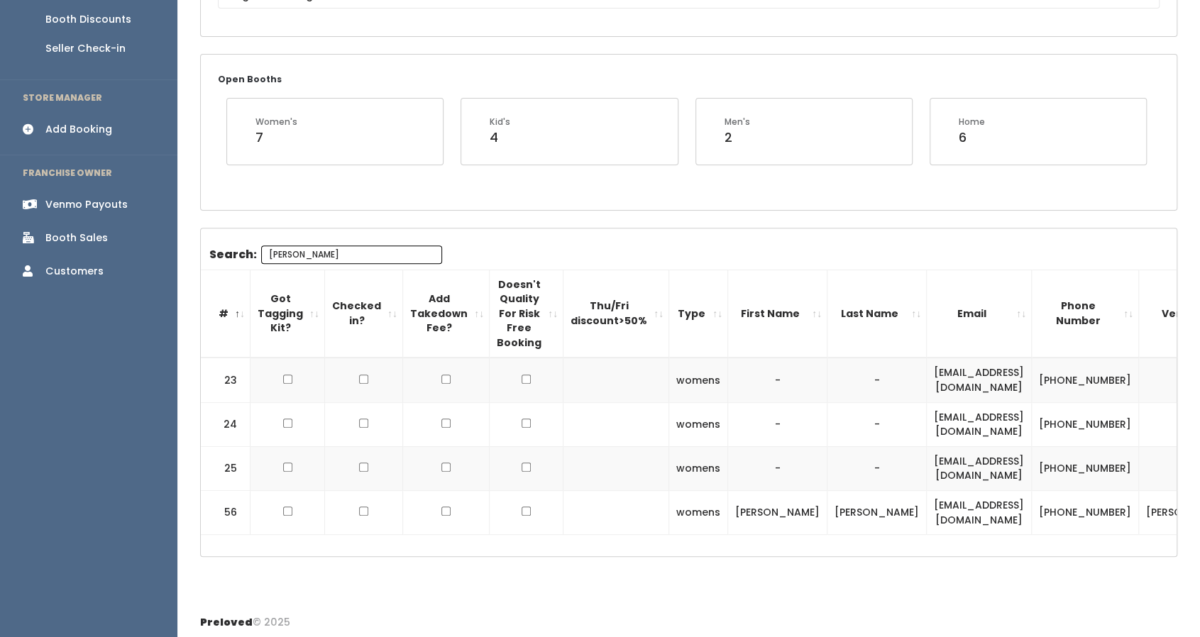
type input "misty"
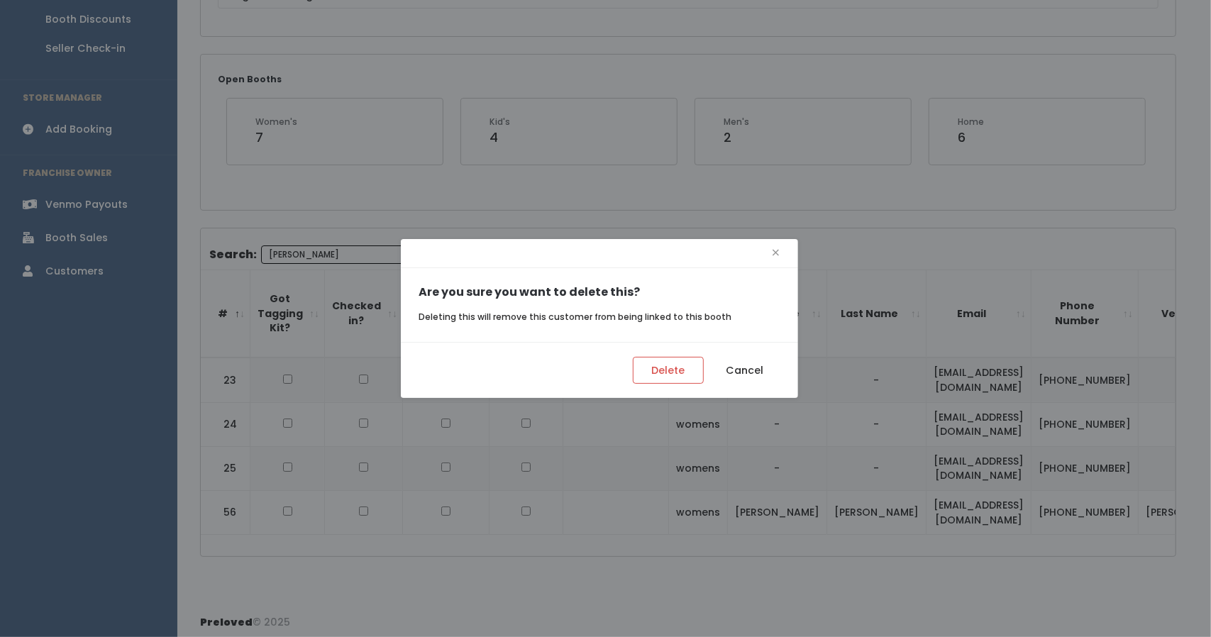
click at [990, 475] on div "× Are you sure you want to delete this? Deleting this will remove this customer…" at bounding box center [605, 318] width 1211 height 637
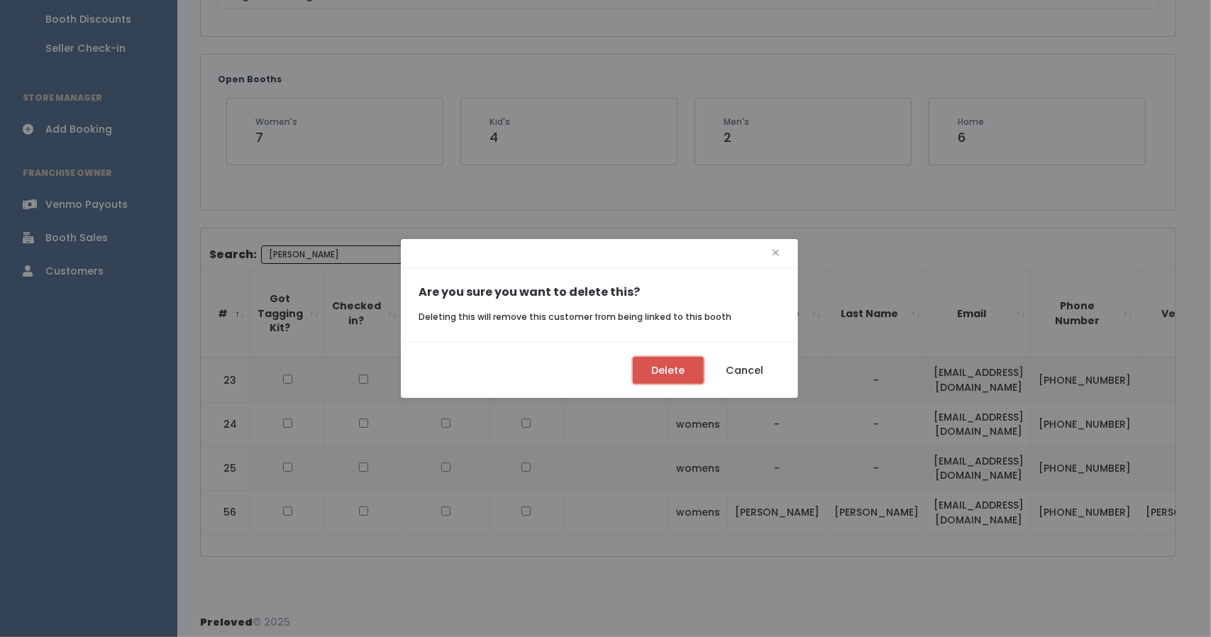
click at [681, 369] on button "Delete" at bounding box center [668, 370] width 71 height 27
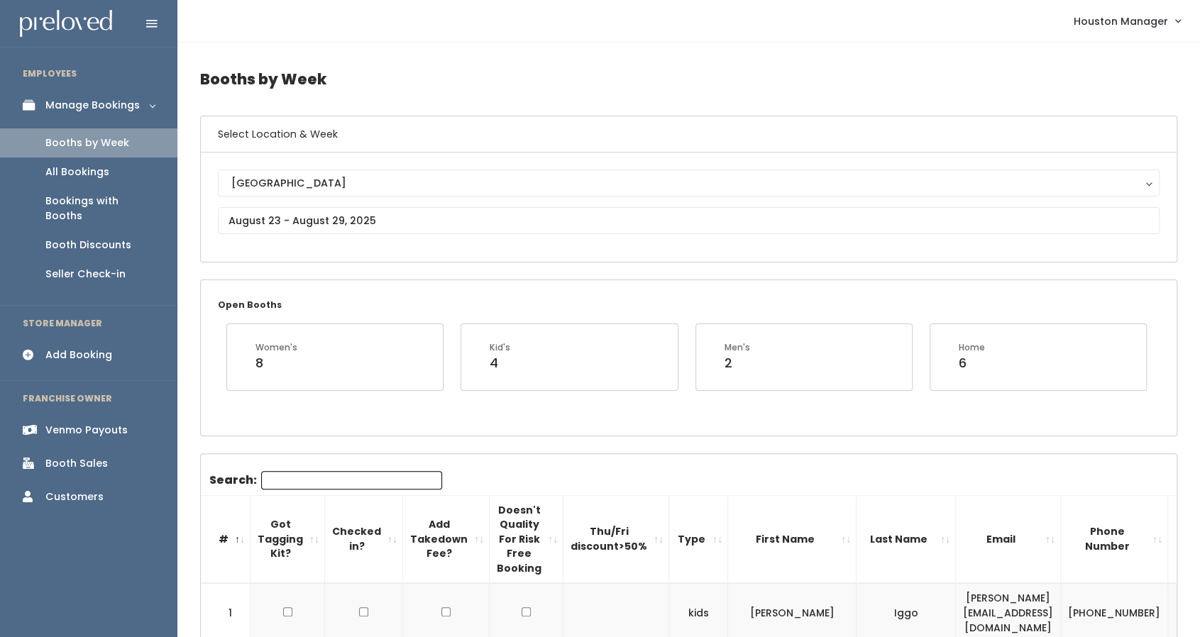
click at [78, 238] on div "Booth Discounts" at bounding box center [88, 245] width 86 height 15
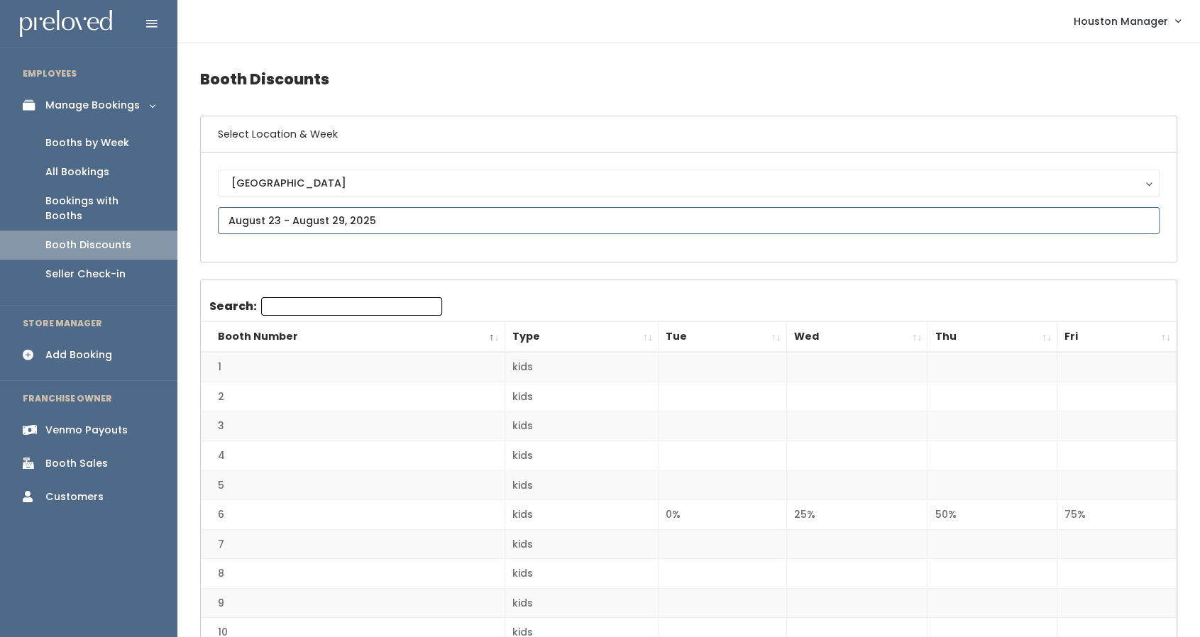
click at [307, 221] on input "text" at bounding box center [689, 220] width 942 height 27
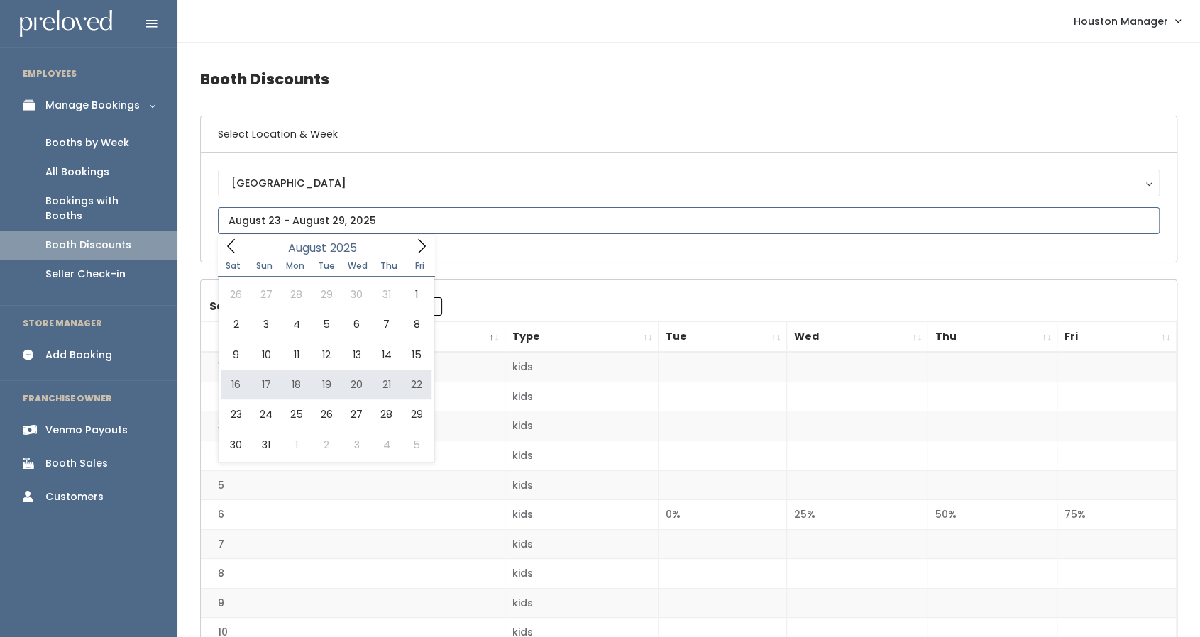
type input "[DATE] to [DATE]"
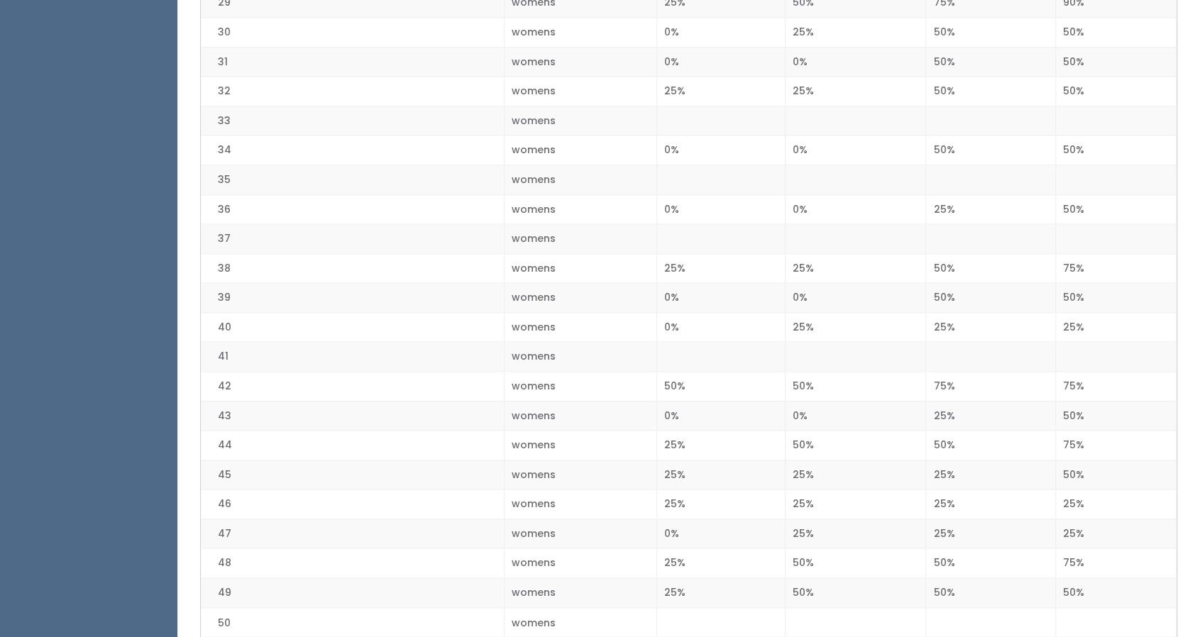
scroll to position [1190, 0]
